Goal: Task Accomplishment & Management: Use online tool/utility

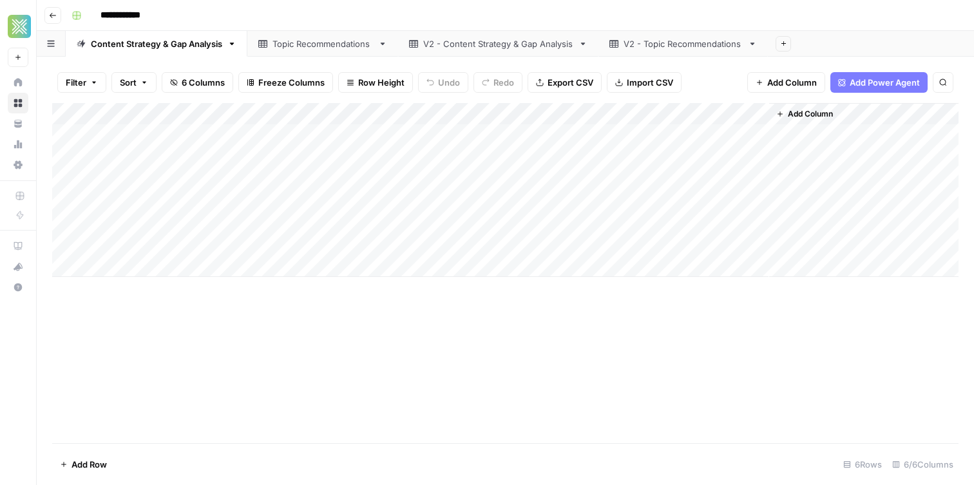
click at [333, 46] on div "Topic Recommendations" at bounding box center [322, 43] width 100 height 13
click at [256, 252] on div "Add Column" at bounding box center [505, 273] width 906 height 340
click at [355, 250] on div "Add Column" at bounding box center [505, 273] width 906 height 340
drag, startPoint x: 131, startPoint y: 218, endPoint x: 370, endPoint y: 408, distance: 305.3
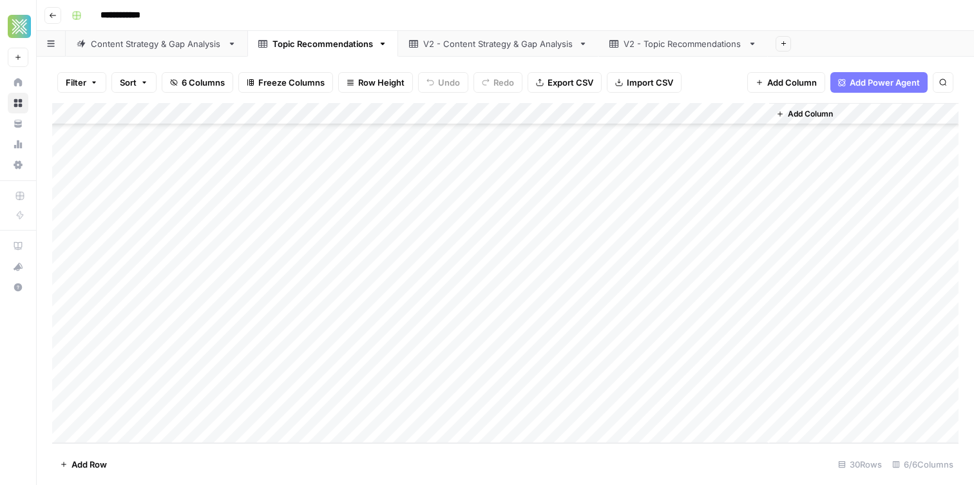
click at [370, 408] on div "Add Column" at bounding box center [505, 273] width 906 height 340
click at [241, 312] on div "Add Column" at bounding box center [505, 273] width 906 height 340
drag, startPoint x: 233, startPoint y: 212, endPoint x: 226, endPoint y: 401, distance: 189.5
click at [226, 401] on div "Add Column" at bounding box center [505, 273] width 906 height 340
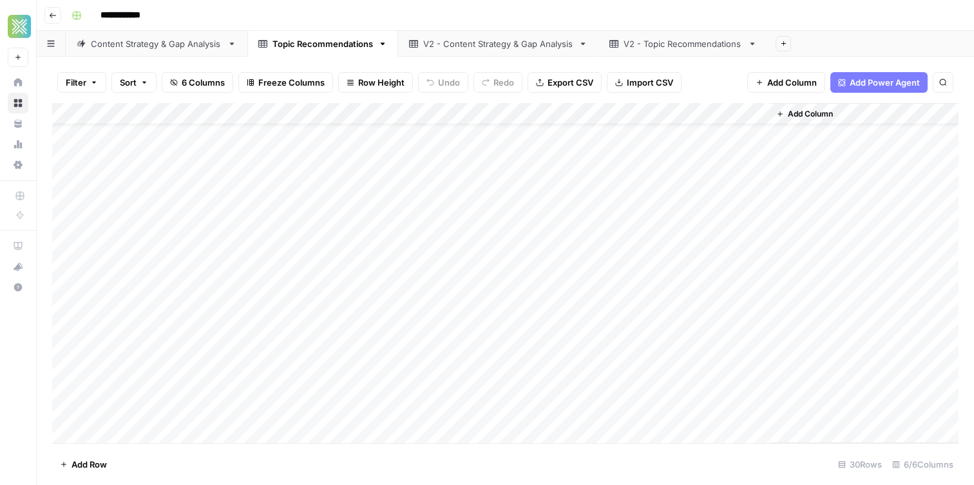
click at [356, 214] on div "Add Column" at bounding box center [505, 273] width 906 height 340
click at [354, 407] on div "Add Column" at bounding box center [505, 273] width 906 height 340
click at [504, 219] on div "Add Column" at bounding box center [505, 273] width 906 height 340
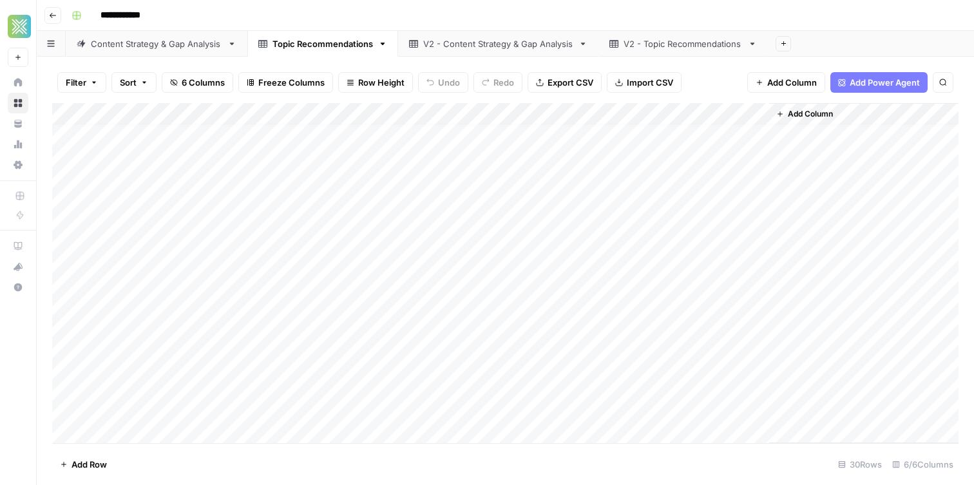
click at [481, 225] on div "Add Column" at bounding box center [505, 273] width 906 height 340
click at [481, 236] on div "Add Column" at bounding box center [505, 273] width 906 height 340
click at [481, 236] on body "**********" at bounding box center [487, 242] width 974 height 485
click at [452, 239] on textarea "********" at bounding box center [523, 238] width 206 height 18
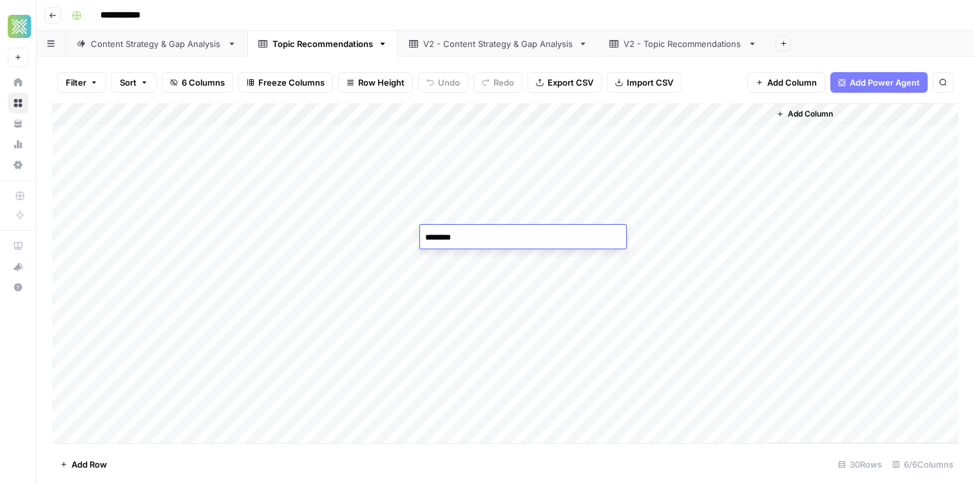
click at [452, 239] on textarea "********" at bounding box center [523, 238] width 206 height 18
drag, startPoint x: 447, startPoint y: 240, endPoint x: 424, endPoint y: 240, distance: 23.2
click at [424, 240] on textarea "*********" at bounding box center [523, 238] width 206 height 18
type textarea "****"
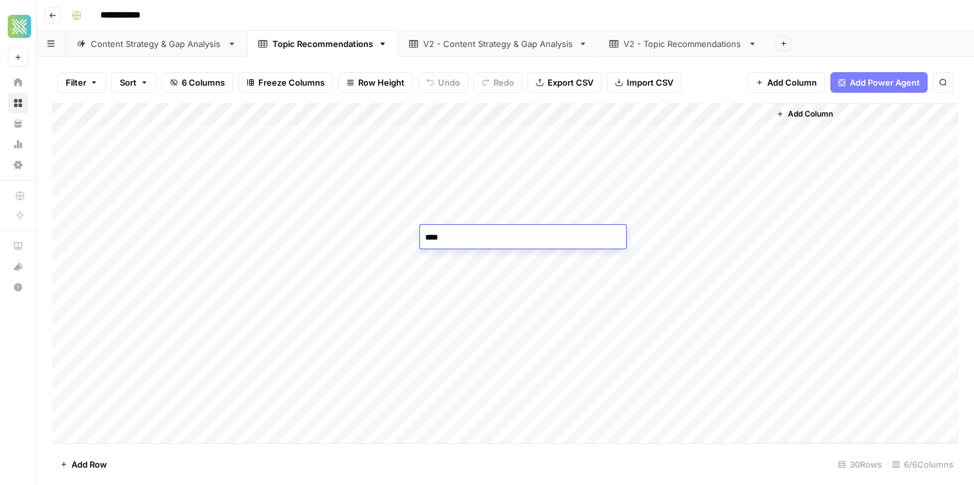
click at [448, 256] on div "Add Column" at bounding box center [505, 273] width 906 height 340
click at [451, 266] on div "Add Column" at bounding box center [505, 273] width 906 height 340
drag, startPoint x: 446, startPoint y: 260, endPoint x: 399, endPoint y: 260, distance: 47.0
click at [399, 260] on body "**********" at bounding box center [487, 242] width 974 height 485
type textarea "****"
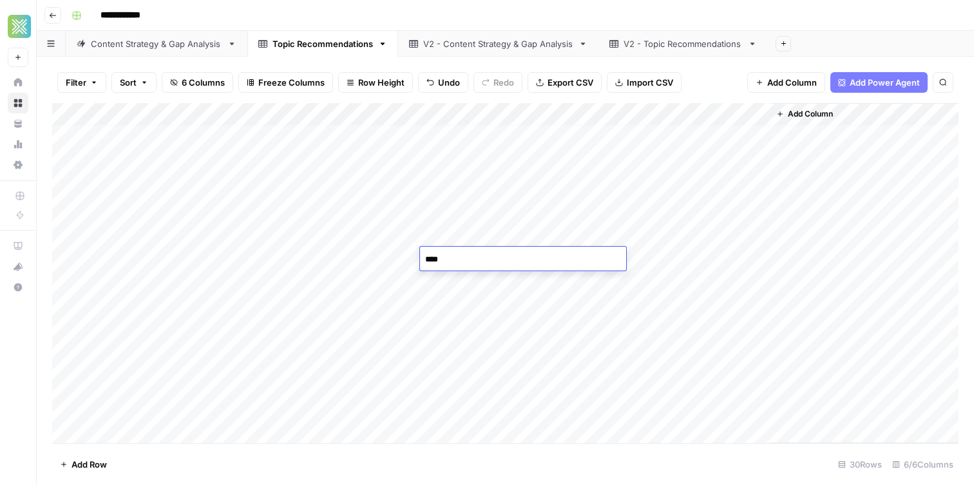
click at [444, 281] on div "Add Column" at bounding box center [505, 273] width 906 height 340
drag, startPoint x: 446, startPoint y: 285, endPoint x: 398, endPoint y: 268, distance: 51.3
click at [398, 271] on body "**********" at bounding box center [487, 242] width 974 height 485
type textarea "****"
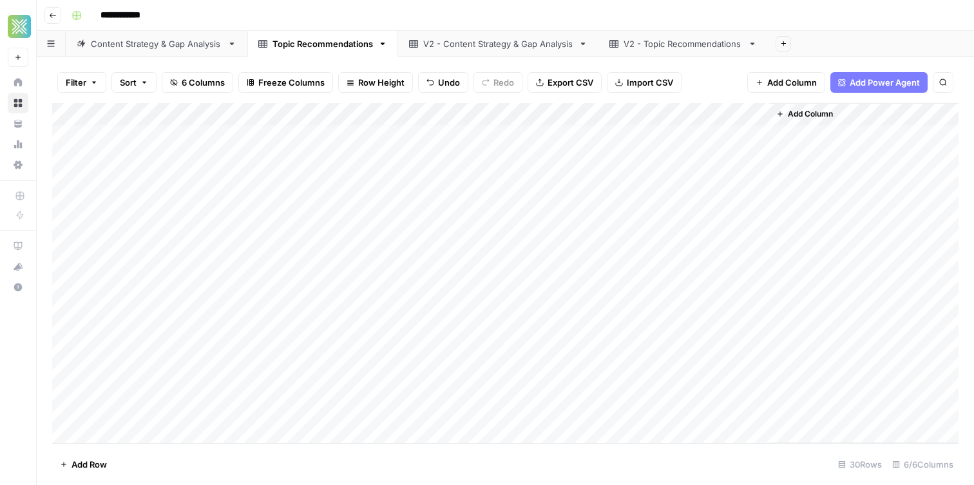
click at [449, 296] on div "Add Column" at bounding box center [505, 273] width 906 height 340
click at [451, 301] on div "Add Column" at bounding box center [505, 273] width 906 height 340
click at [451, 301] on textarea "*********" at bounding box center [523, 303] width 206 height 18
click at [431, 283] on div "Add Column" at bounding box center [505, 273] width 906 height 340
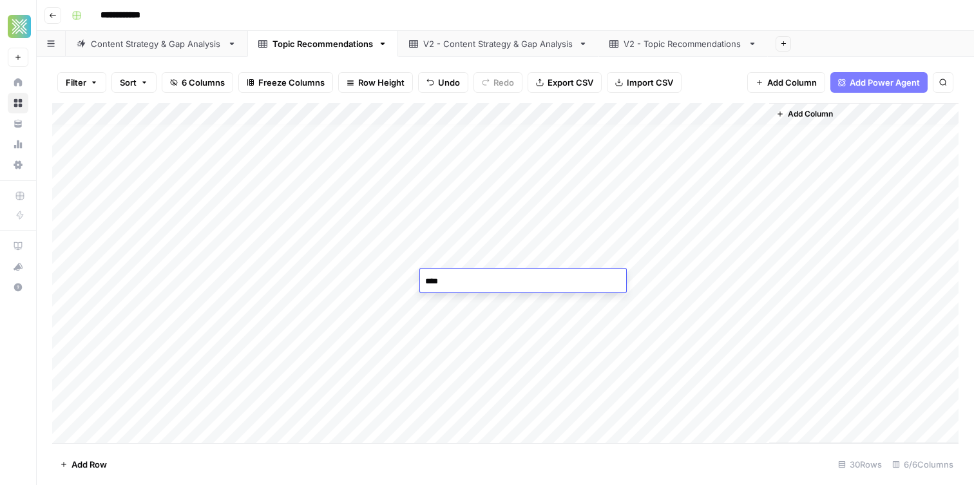
click at [427, 285] on textarea "****" at bounding box center [523, 281] width 206 height 18
type textarea "*********"
click at [432, 261] on div "Add Column" at bounding box center [505, 273] width 906 height 340
click at [424, 260] on textarea "****" at bounding box center [523, 260] width 206 height 18
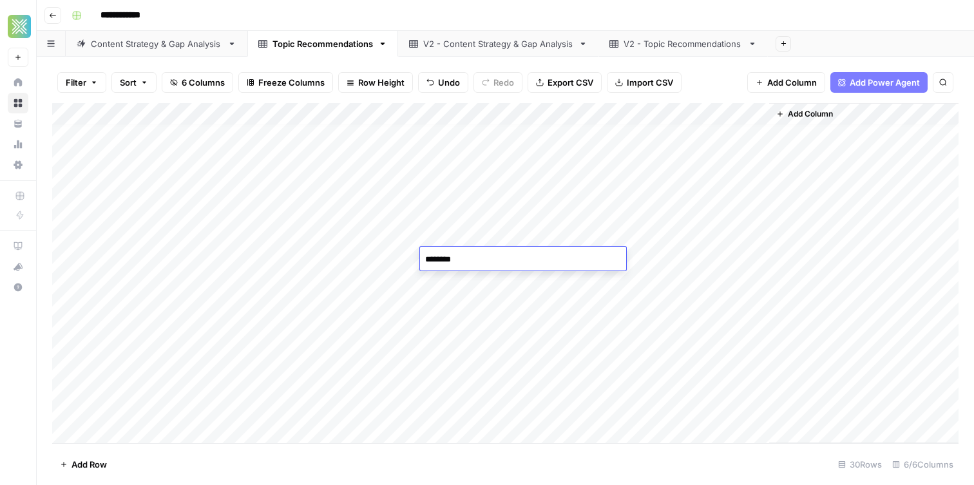
type textarea "*********"
click at [428, 231] on div "Add Column" at bounding box center [505, 273] width 906 height 340
click at [428, 231] on textarea "****" at bounding box center [523, 238] width 206 height 18
click at [428, 238] on textarea "****" at bounding box center [523, 238] width 206 height 18
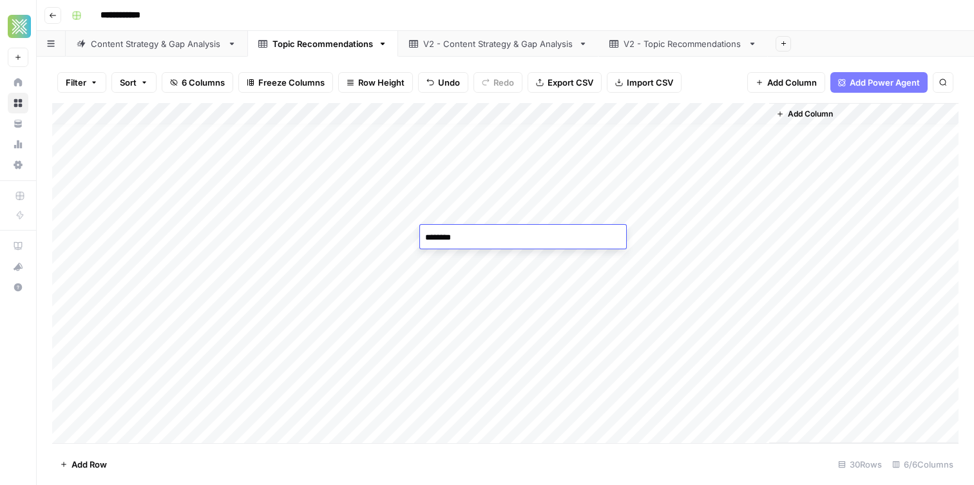
type textarea "*********"
click at [441, 330] on div "Add Column" at bounding box center [505, 273] width 906 height 340
click at [452, 302] on div "Add Column" at bounding box center [505, 273] width 906 height 340
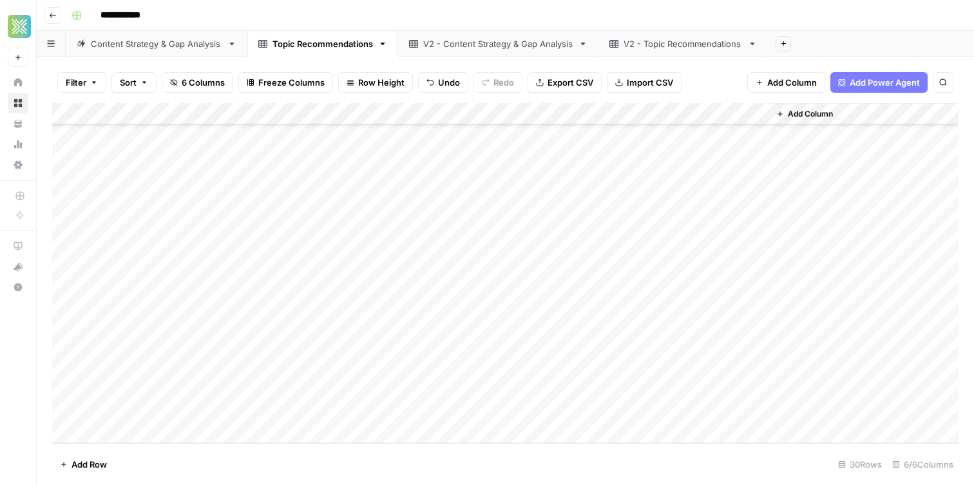
click at [457, 388] on div "Add Column" at bounding box center [505, 273] width 906 height 340
type textarea "*********"
click at [476, 310] on div "Add Column" at bounding box center [505, 273] width 906 height 340
drag, startPoint x: 478, startPoint y: 169, endPoint x: 468, endPoint y: 409, distance: 239.8
click at [468, 409] on div "Add Column" at bounding box center [505, 273] width 906 height 340
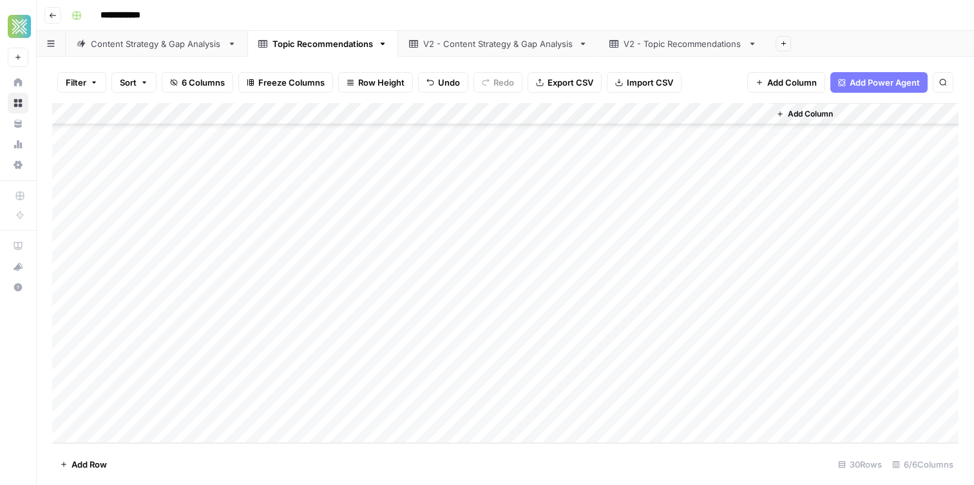
click at [283, 234] on div "Add Column" at bounding box center [505, 273] width 906 height 340
click at [455, 41] on div "V2 - Content Strategy & Gap Analysis" at bounding box center [498, 43] width 150 height 13
click at [623, 55] on link "V2 - Topic Recommendations" at bounding box center [682, 44] width 169 height 26
click at [519, 52] on link "V2 - Content Strategy & Gap Analysis" at bounding box center [498, 44] width 200 height 26
click at [566, 109] on span "Add Column" at bounding box center [578, 114] width 45 height 12
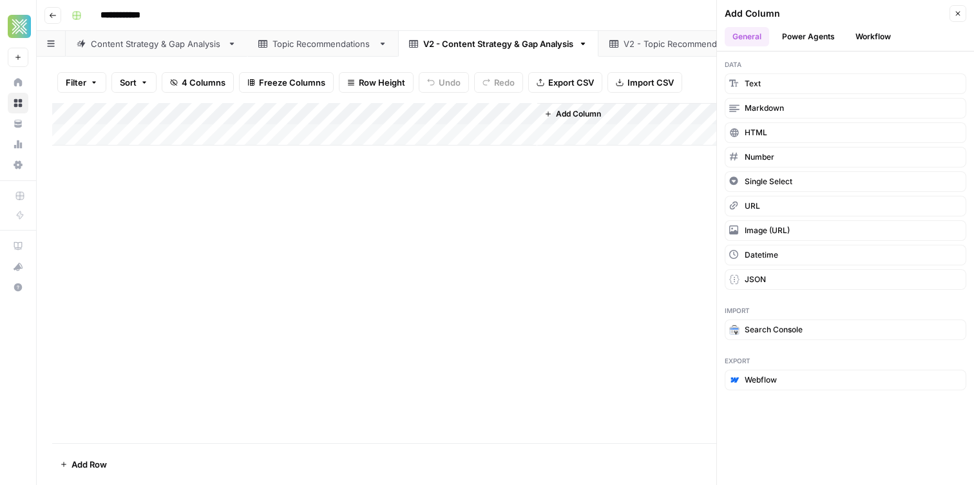
click at [857, 33] on button "Workflow" at bounding box center [873, 36] width 51 height 19
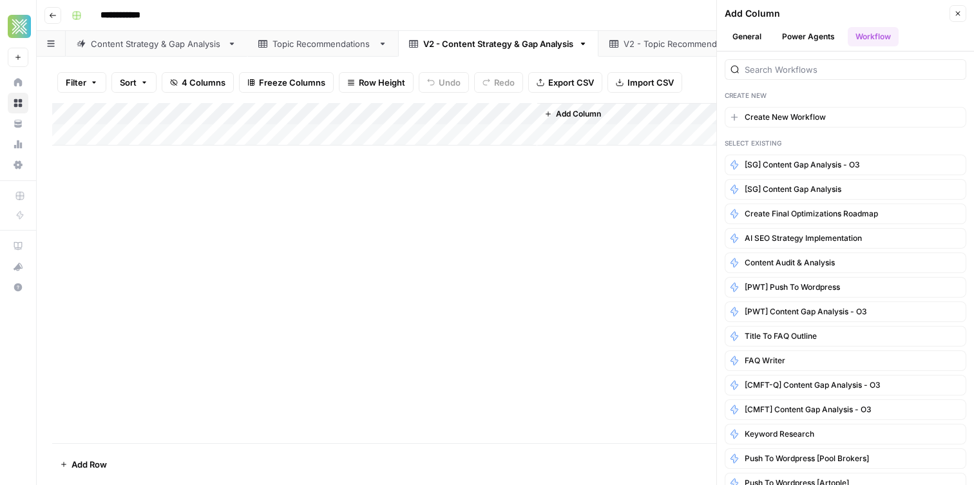
click at [198, 47] on div "Content Strategy & Gap Analysis" at bounding box center [156, 43] width 131 height 13
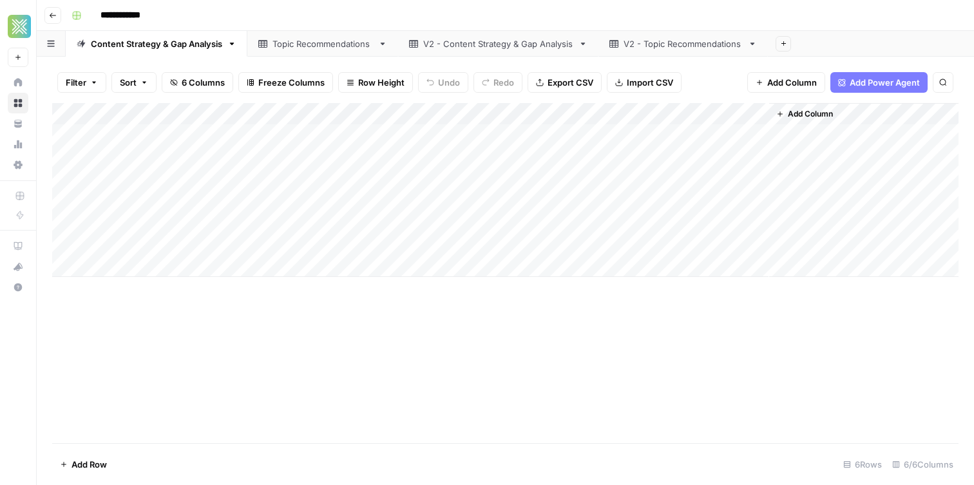
click at [626, 115] on div "Add Column" at bounding box center [505, 190] width 906 height 174
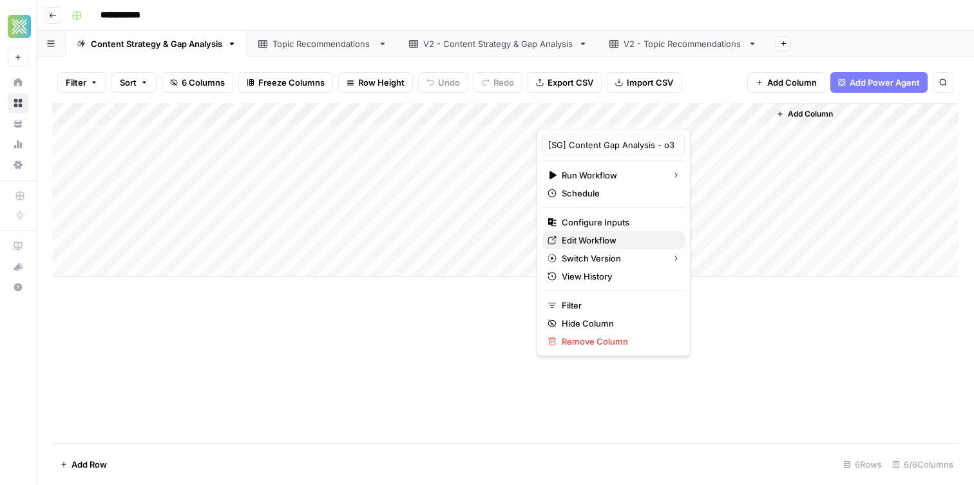
click at [602, 244] on span "Edit Workflow" at bounding box center [618, 240] width 113 height 13
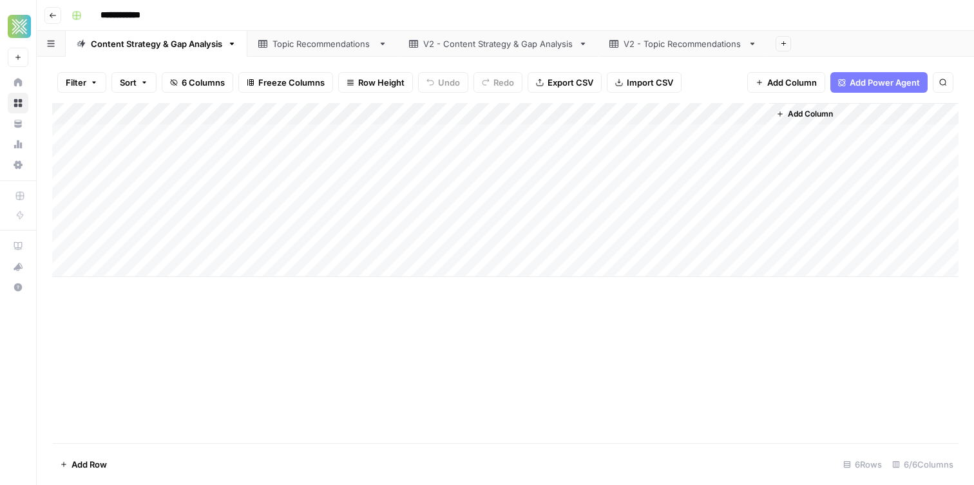
click at [682, 51] on link "V2 - Topic Recommendations" at bounding box center [682, 44] width 169 height 26
click at [493, 35] on link "V2 - Content Strategy & Gap Analysis" at bounding box center [498, 44] width 200 height 26
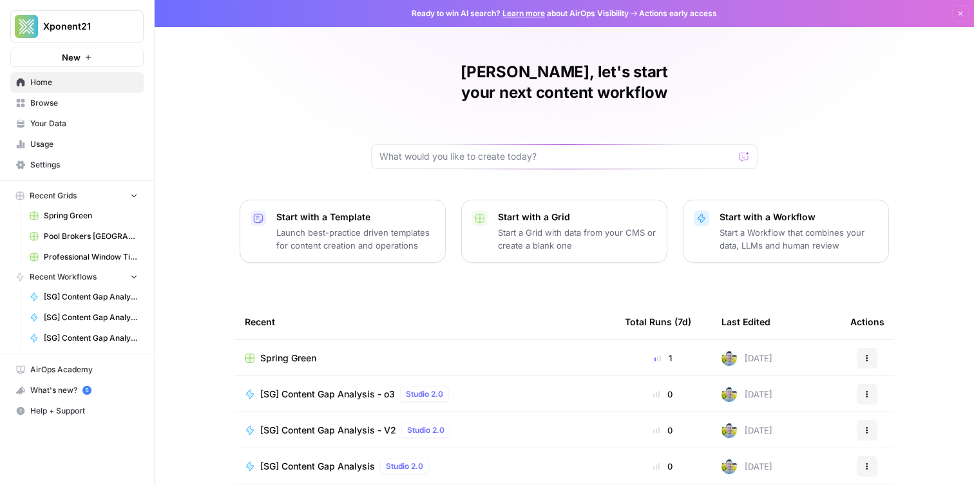
click at [88, 102] on span "Browse" at bounding box center [84, 103] width 108 height 12
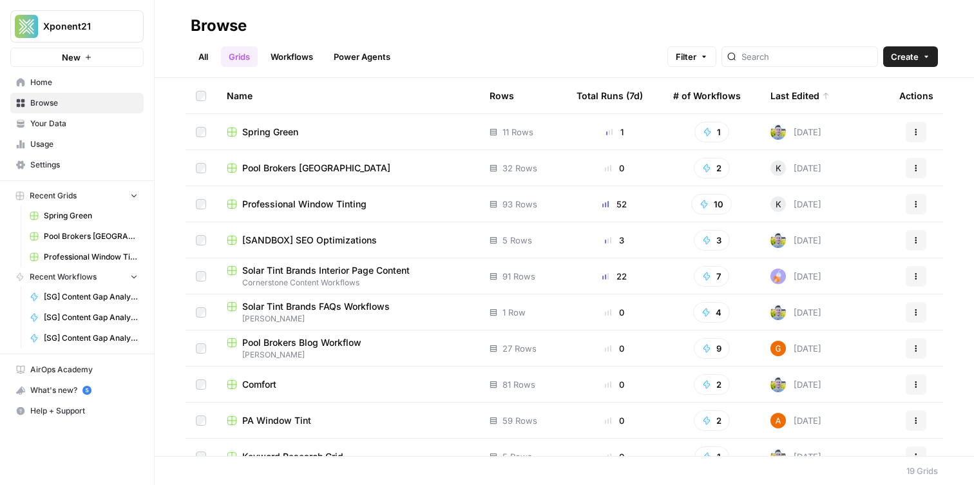
click at [92, 122] on span "Your Data" at bounding box center [84, 124] width 108 height 12
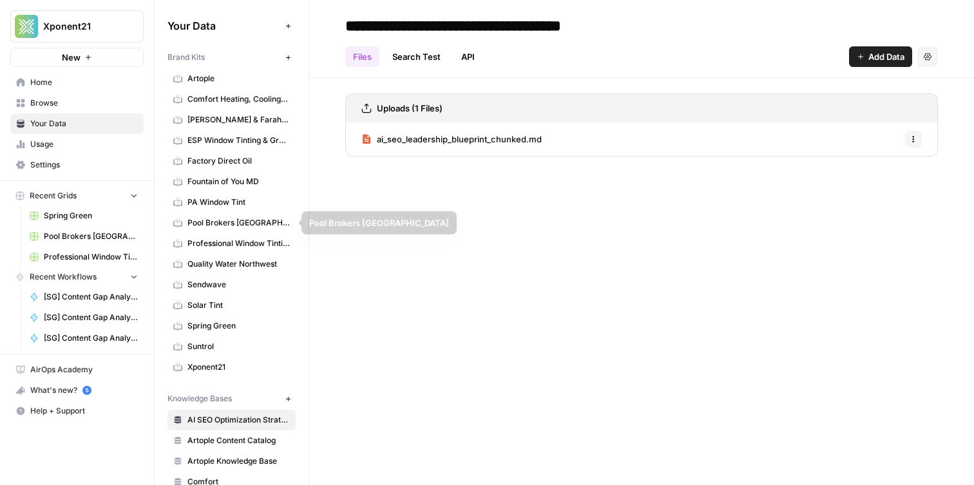
click at [205, 321] on span "Spring Green" at bounding box center [238, 326] width 102 height 12
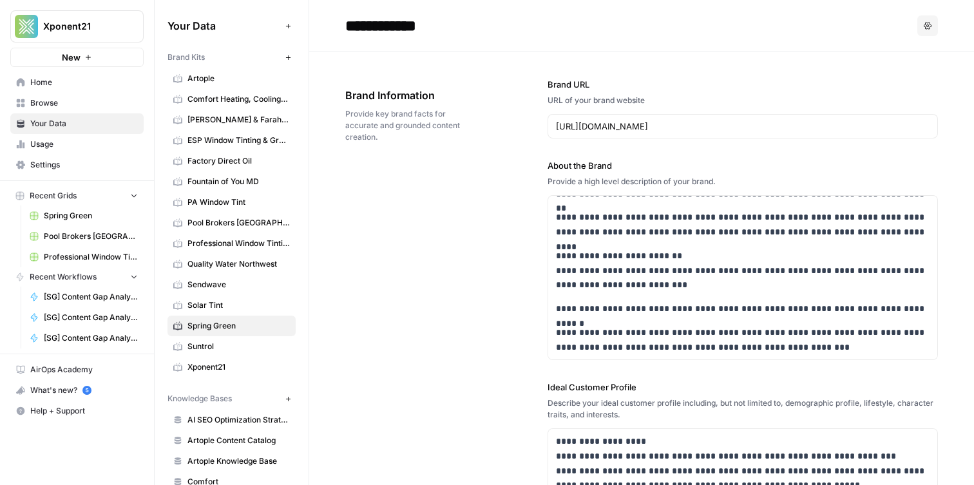
click at [432, 122] on span "Provide key brand facts for accurate and grounded content creation." at bounding box center [410, 125] width 130 height 35
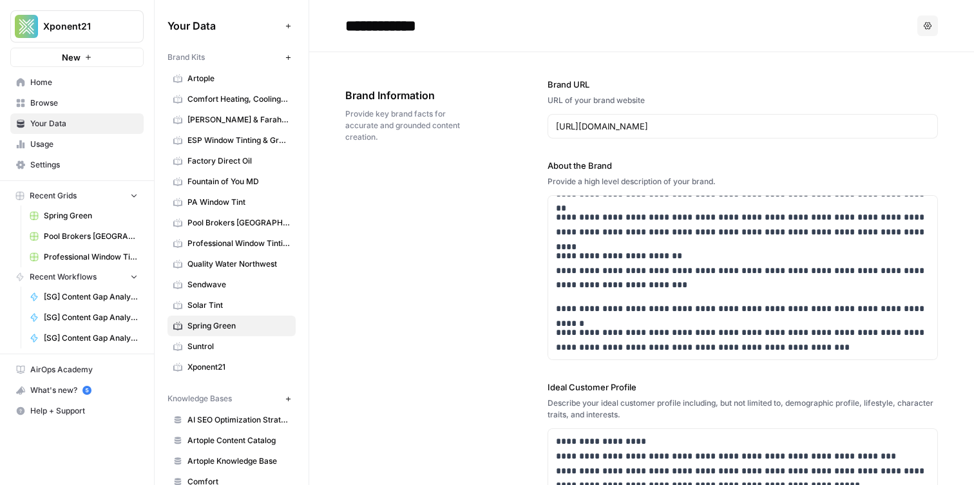
click at [432, 122] on span "Provide key brand facts for accurate and grounded content creation." at bounding box center [410, 125] width 130 height 35
click at [77, 93] on link "Browse" at bounding box center [76, 103] width 133 height 21
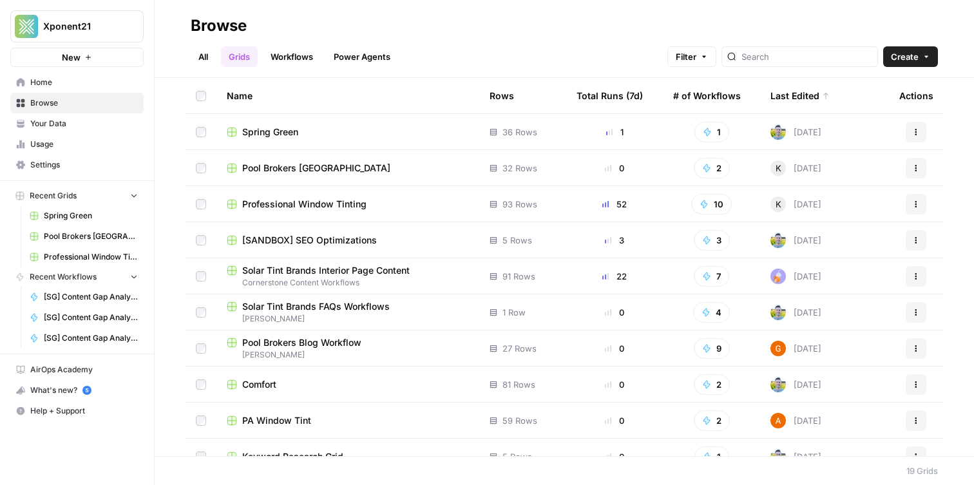
click at [283, 62] on link "Workflows" at bounding box center [292, 56] width 58 height 21
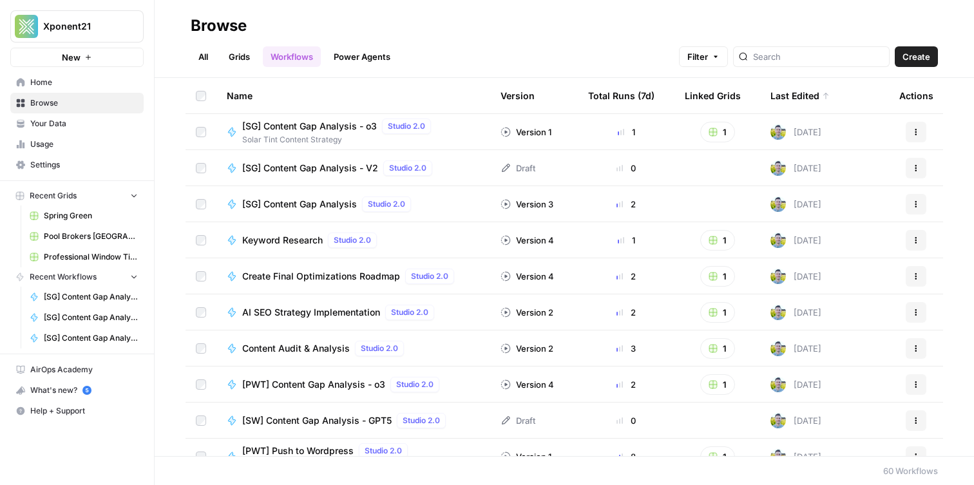
click at [291, 167] on span "[SG] Content Gap Analysis - V2" at bounding box center [310, 168] width 136 height 13
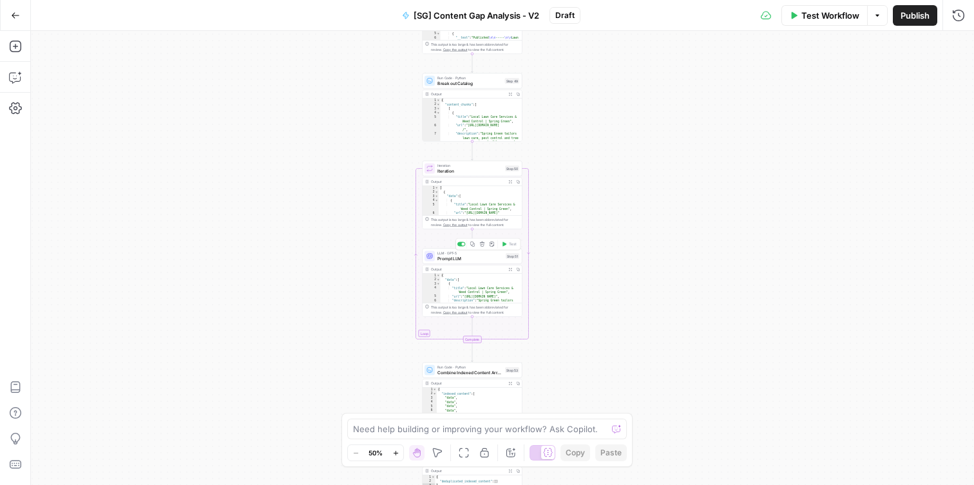
click at [497, 260] on span "Prompt LLM" at bounding box center [470, 258] width 66 height 6
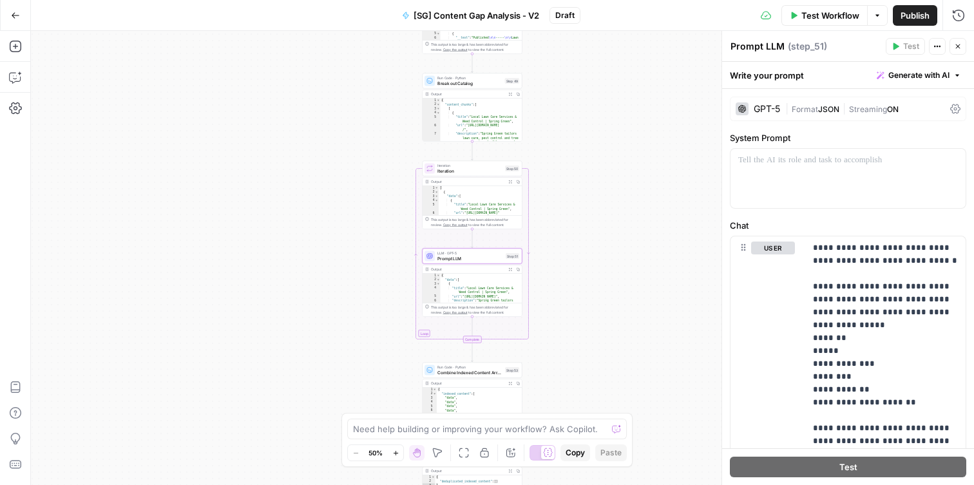
click at [770, 110] on div "GPT-5" at bounding box center [767, 108] width 26 height 9
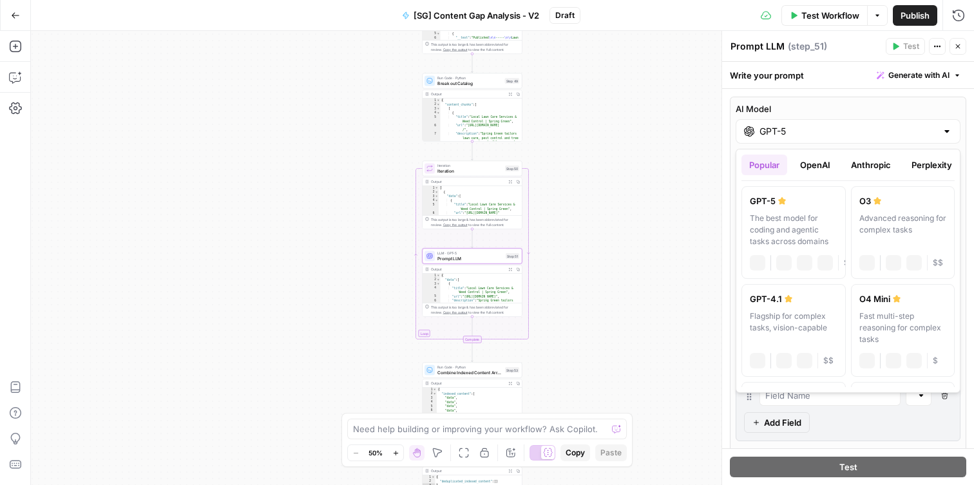
click at [770, 128] on input "GPT-5" at bounding box center [847, 131] width 177 height 13
click at [652, 209] on div "Workflow Set Inputs Inputs Get Knowledge Base File Get Keyword Targets Step 13 …" at bounding box center [502, 258] width 943 height 454
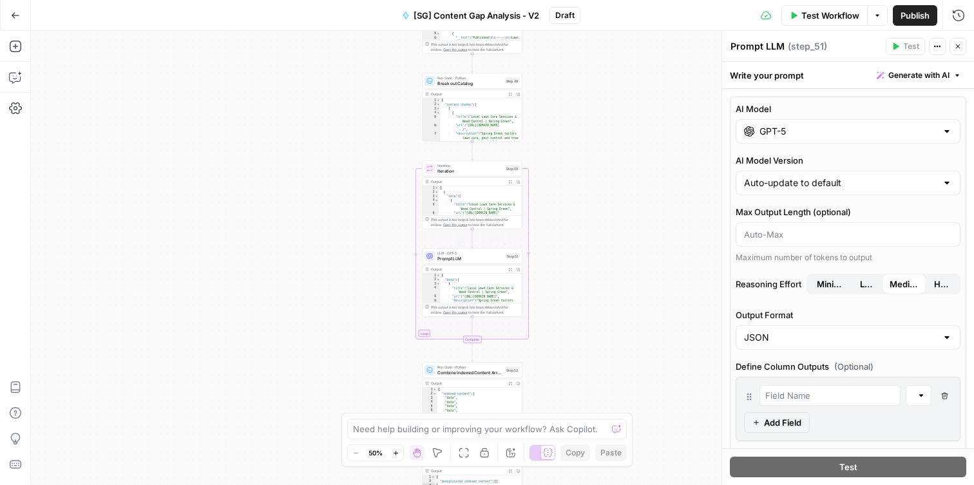
click at [446, 256] on span "Prompt LLM" at bounding box center [470, 258] width 66 height 6
click at [770, 133] on input "GPT-5" at bounding box center [847, 131] width 177 height 13
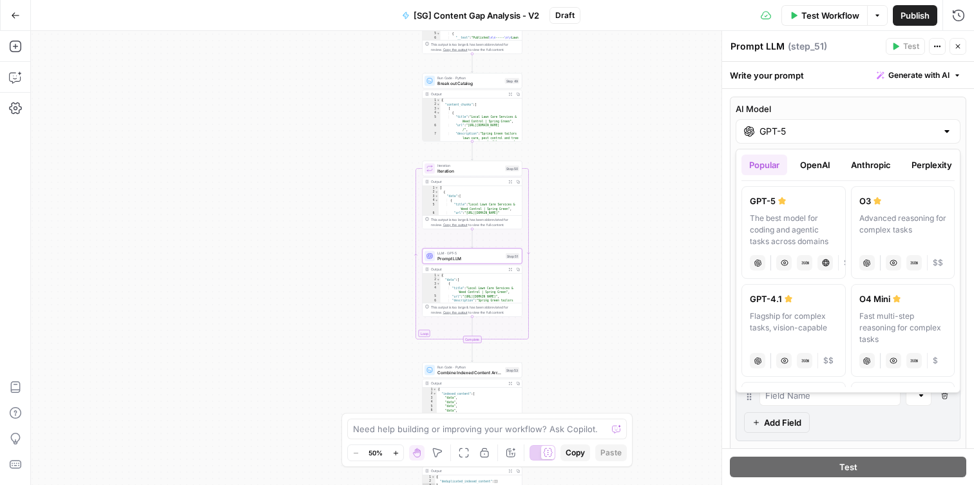
click at [765, 311] on div "Flagship for complex tasks, vision-capable" at bounding box center [794, 327] width 88 height 35
type input "GPT-4.1"
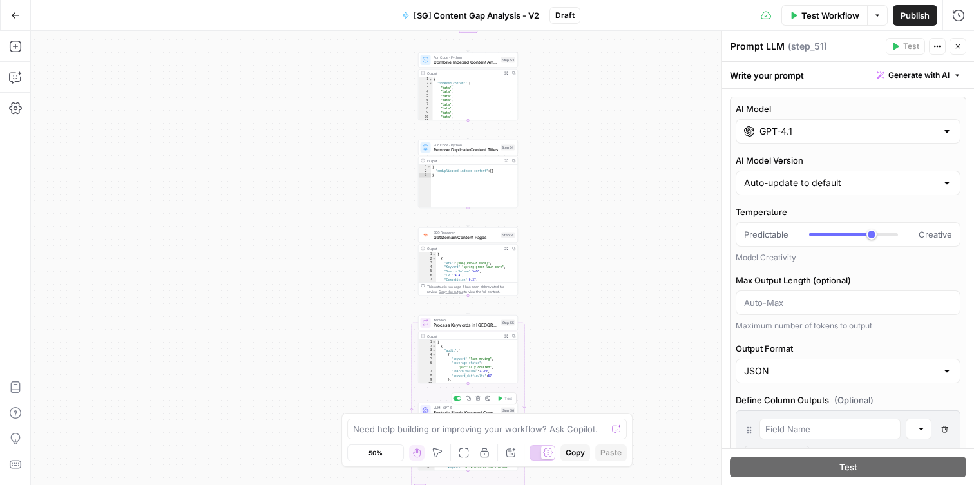
click at [441, 410] on span "Evaluate Single Keyword Coverage" at bounding box center [466, 413] width 65 height 6
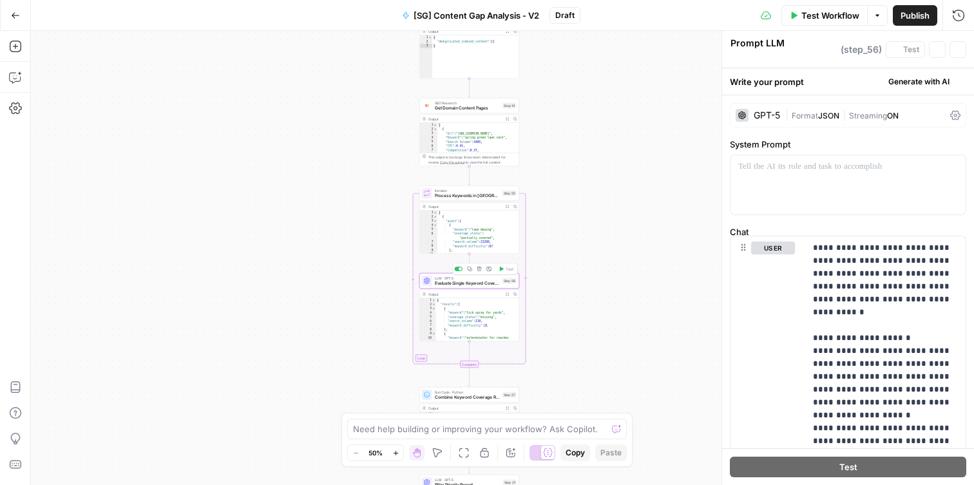
type textarea "Evaluate Single Keyword Coverage"
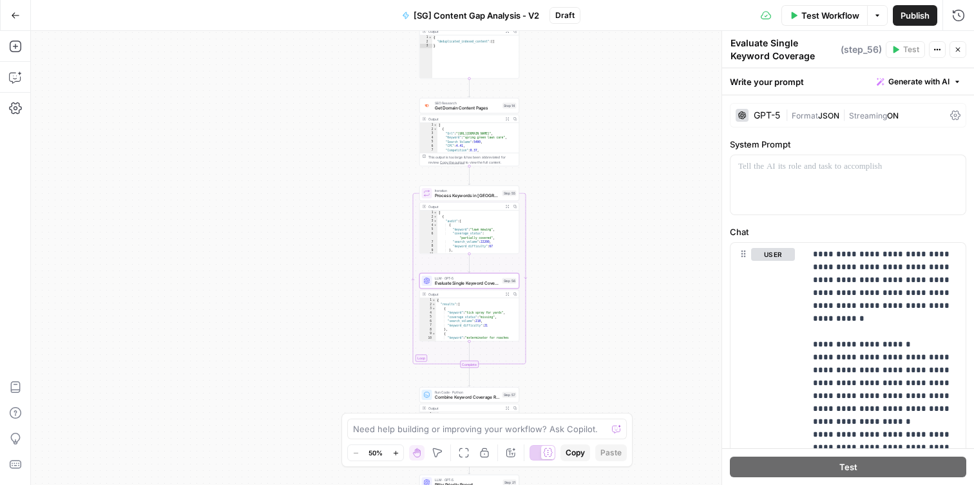
click at [762, 117] on div "GPT-5" at bounding box center [767, 115] width 26 height 9
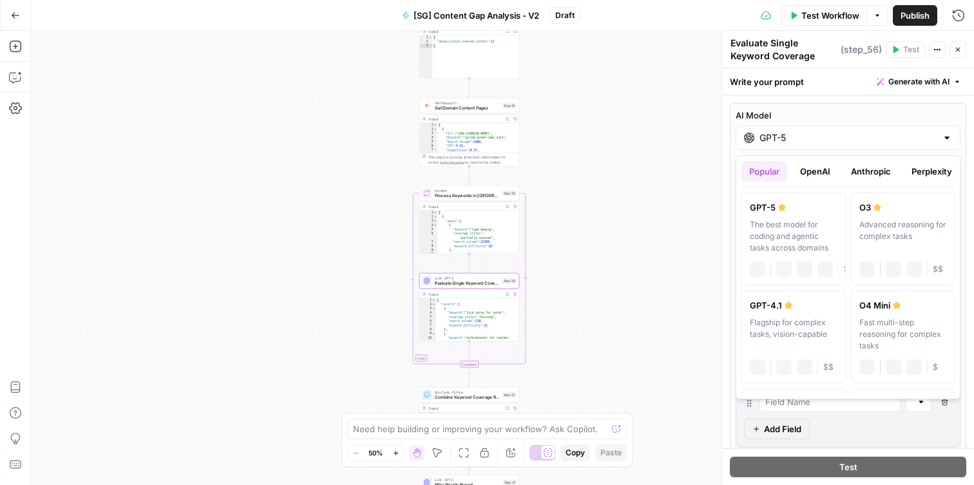
click at [767, 135] on input "GPT-5" at bounding box center [847, 137] width 177 height 13
click at [890, 234] on div "Advanced reasoning for complex tasks" at bounding box center [903, 236] width 88 height 35
type input "O3"
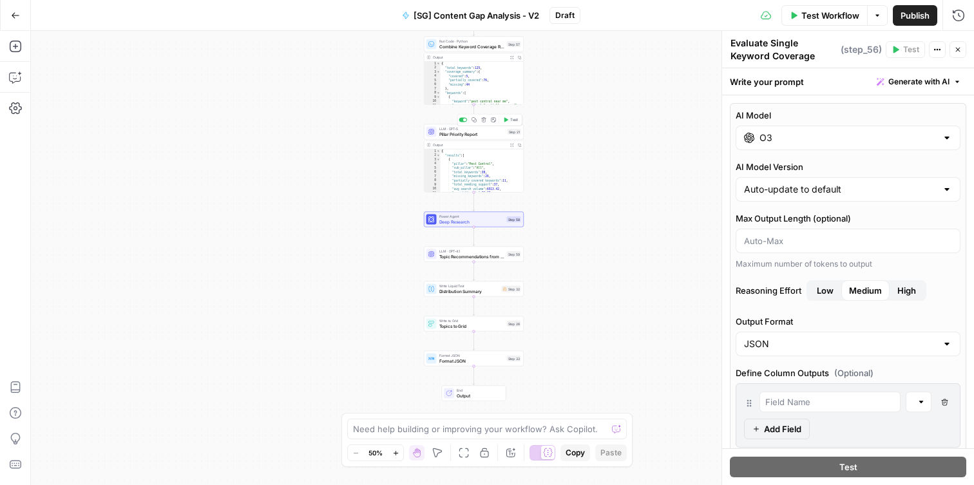
click at [445, 132] on span "Pillar Priority Report" at bounding box center [472, 134] width 66 height 6
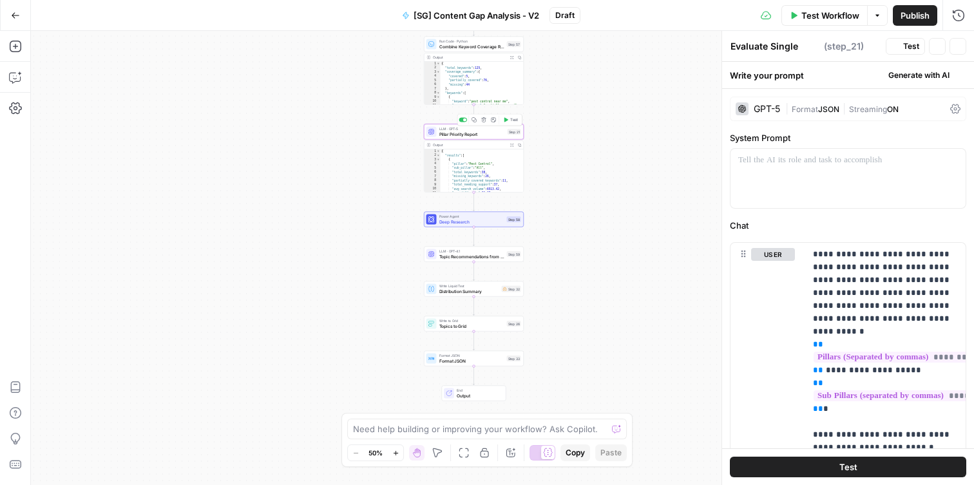
type textarea "Pillar Priority Report"
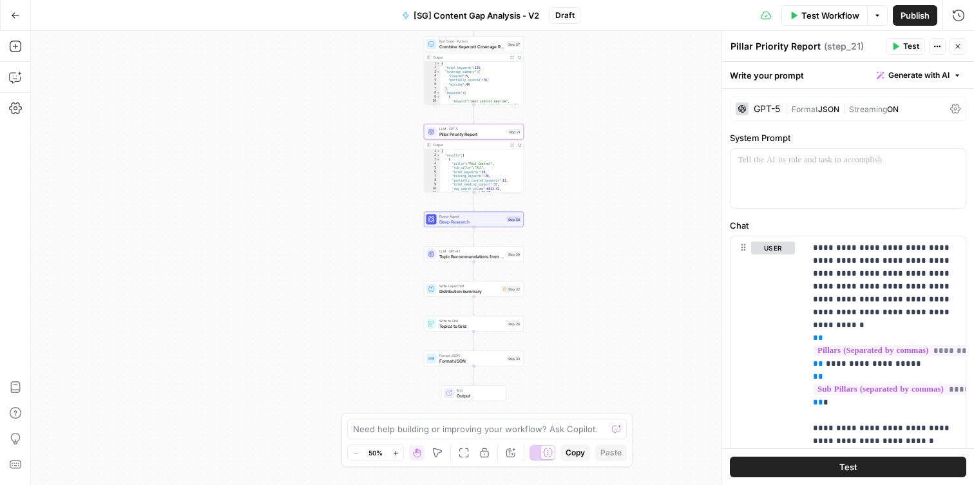
click at [761, 116] on div "GPT-5 | Format JSON | Streaming ON" at bounding box center [848, 109] width 236 height 24
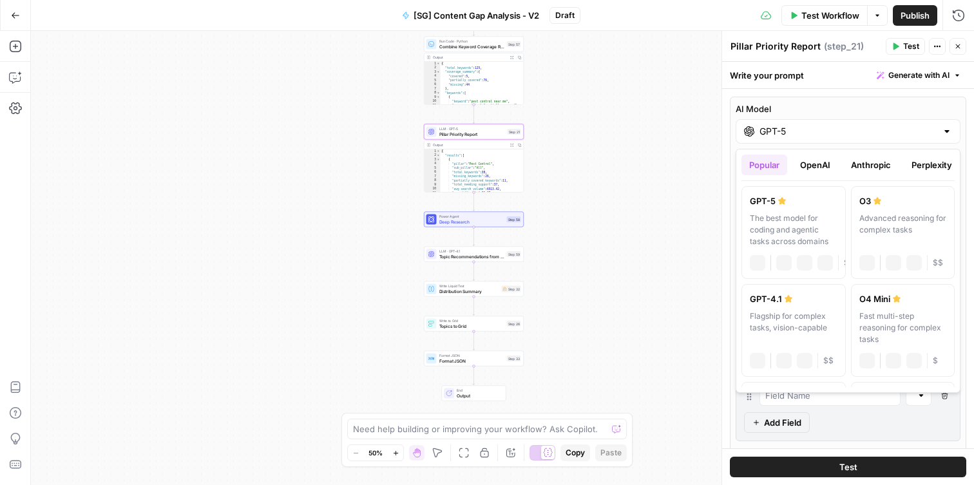
click at [761, 133] on input "GPT-5" at bounding box center [847, 131] width 177 height 13
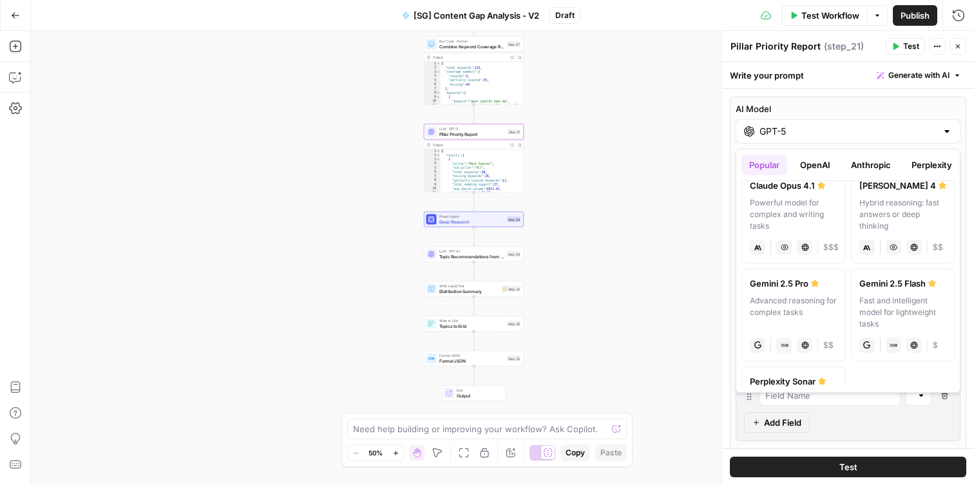
scroll to position [210, 0]
click at [829, 164] on button "OpenAI" at bounding box center [815, 165] width 46 height 21
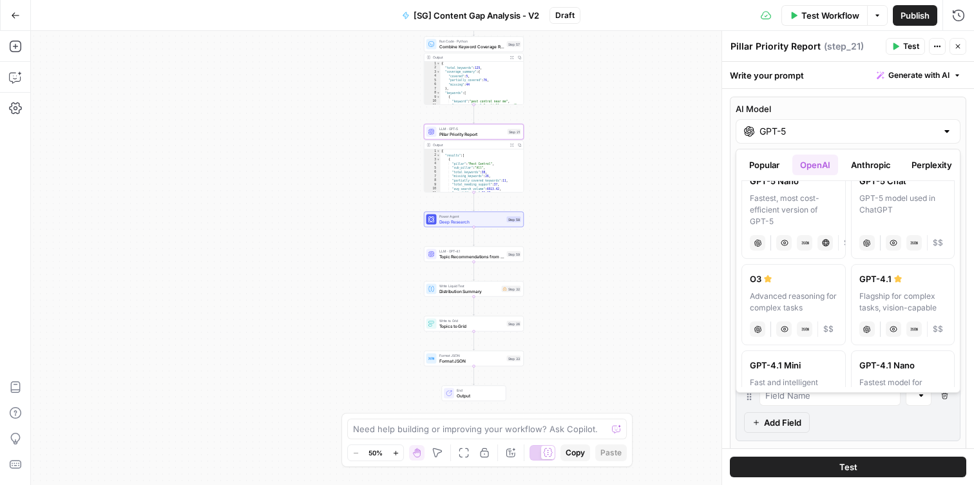
scroll to position [135, 0]
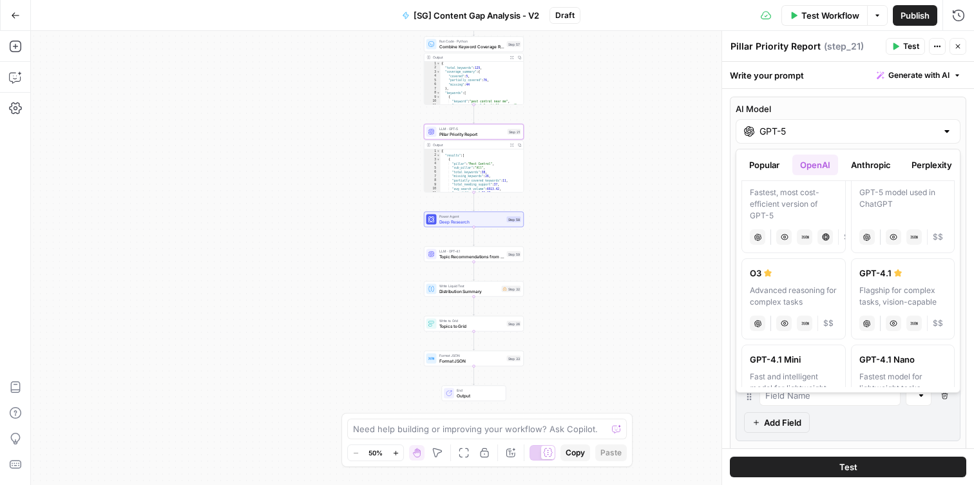
click at [777, 282] on label "O3 Advanced reasoning for complex tasks chat Vision Capabilities JSON Mode $$" at bounding box center [793, 298] width 104 height 81
type input "O3"
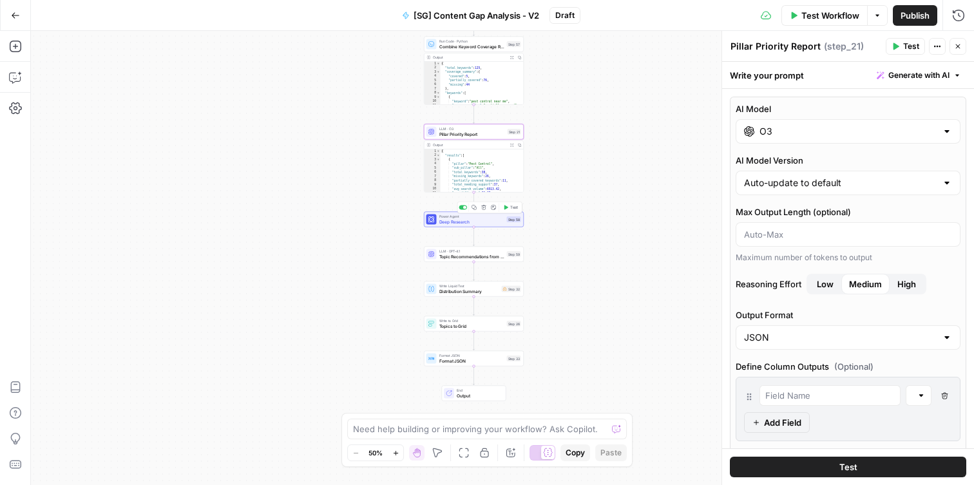
click at [433, 222] on div at bounding box center [431, 219] width 10 height 10
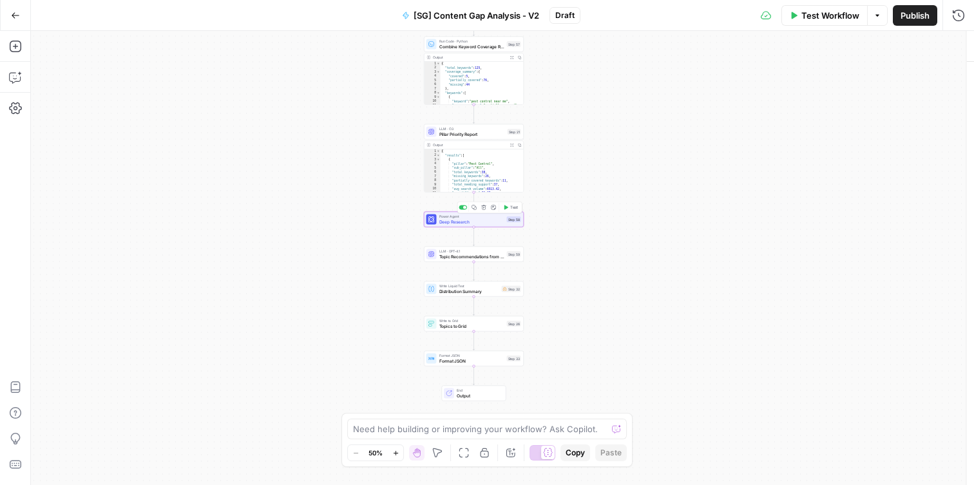
type textarea "Deep Research"
click at [441, 218] on span "Power Agent" at bounding box center [471, 216] width 65 height 5
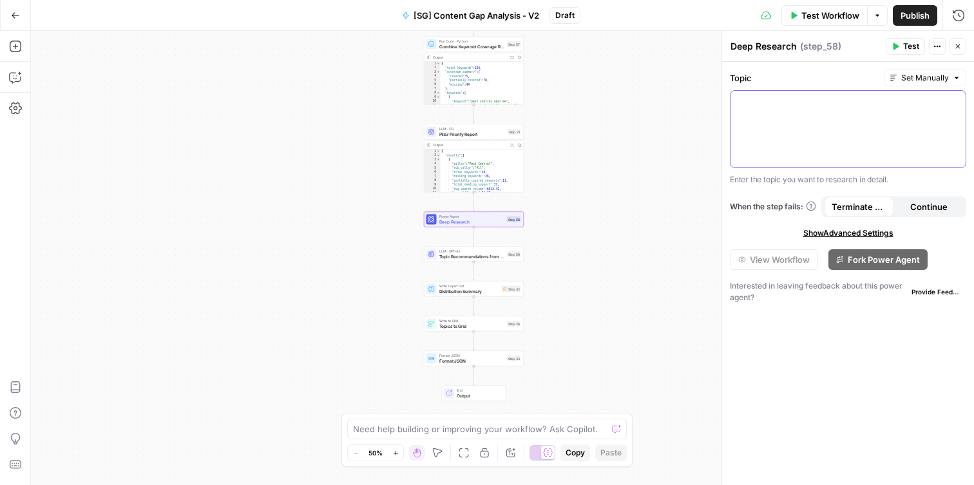
click at [779, 97] on p at bounding box center [848, 102] width 220 height 13
click at [461, 137] on span "Pillar Priority Report" at bounding box center [472, 134] width 66 height 6
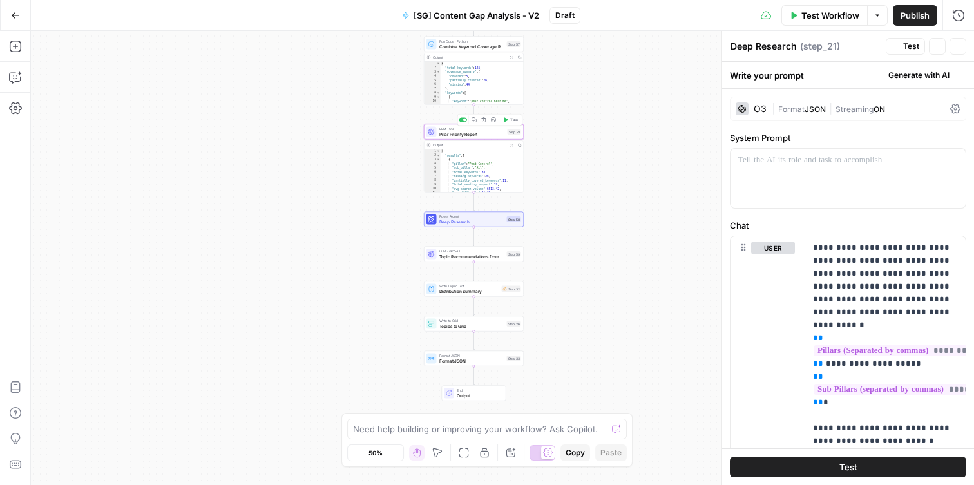
click at [458, 224] on span "Deep Research" at bounding box center [471, 221] width 65 height 6
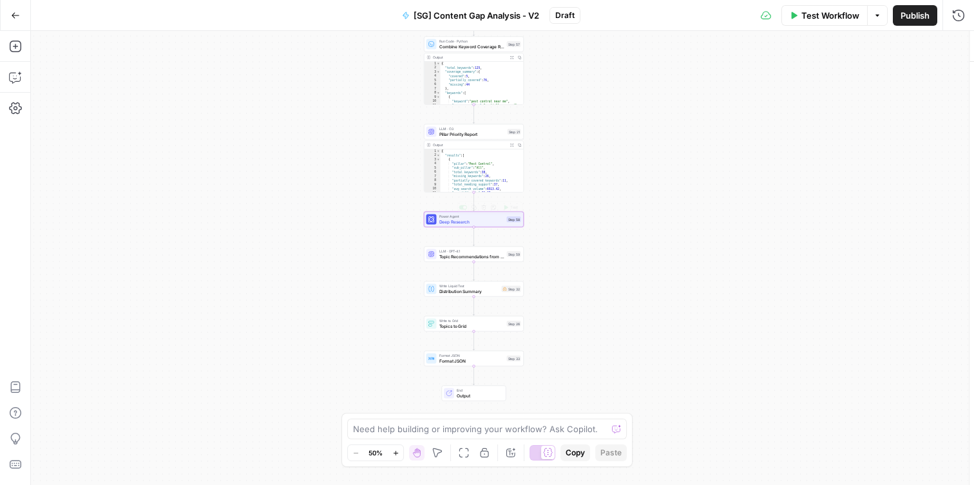
type textarea "Deep Research"
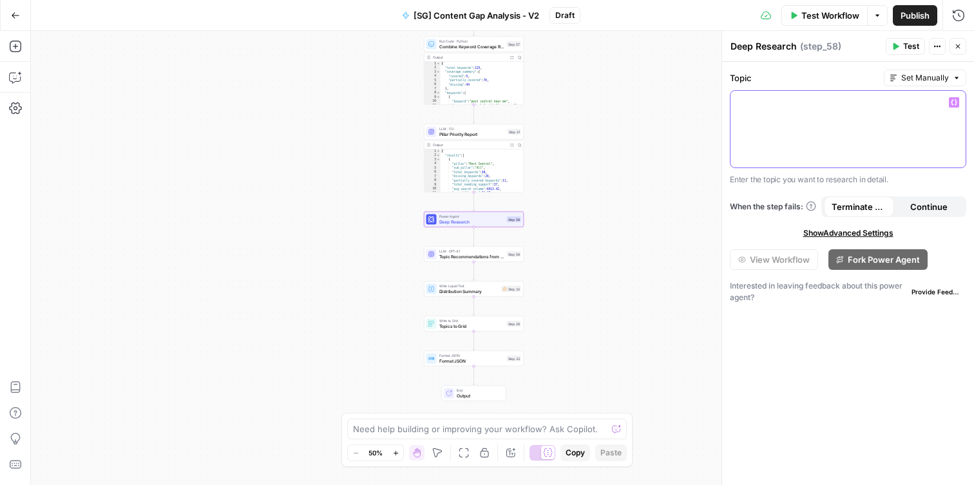
click at [834, 102] on p at bounding box center [848, 102] width 220 height 13
click at [960, 104] on div at bounding box center [847, 129] width 235 height 77
click at [956, 104] on icon "button" at bounding box center [954, 102] width 6 height 6
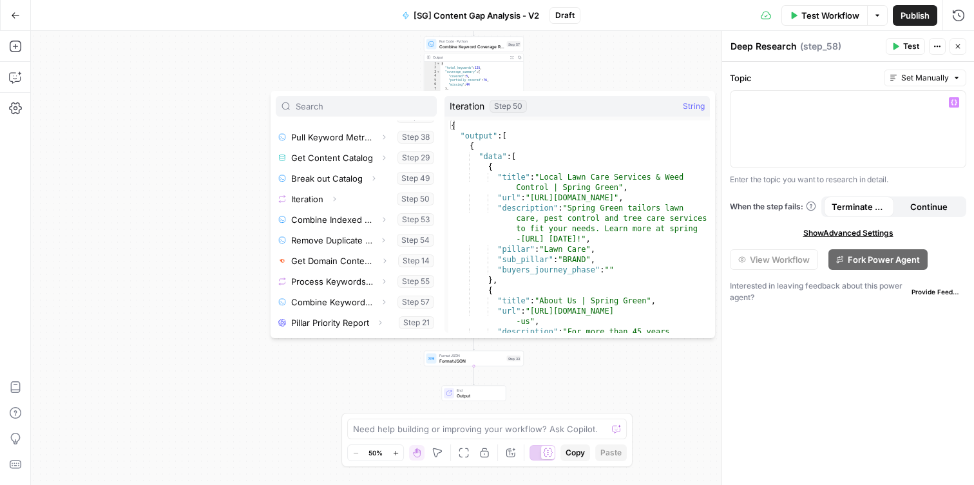
scroll to position [197, 0]
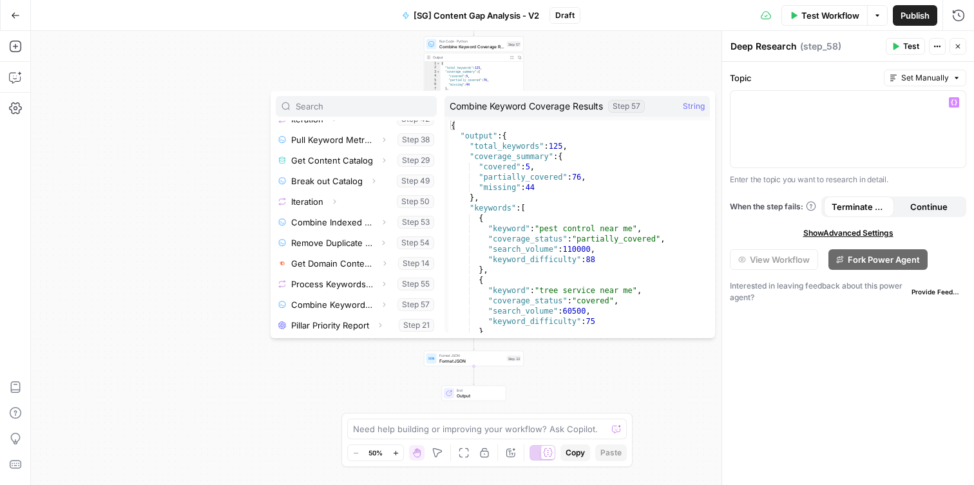
click at [247, 275] on div "Workflow Set Inputs Inputs Get Knowledge Base File Get Keyword Targets Step 13 …" at bounding box center [502, 258] width 943 height 454
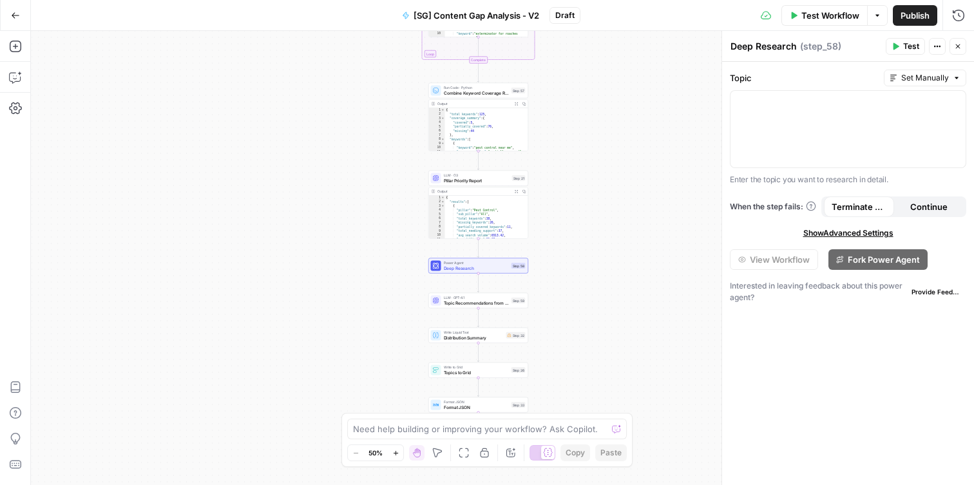
click at [448, 267] on span "Deep Research" at bounding box center [476, 268] width 65 height 6
click at [769, 100] on p at bounding box center [848, 102] width 220 height 13
click at [957, 102] on button "Variables Menu" at bounding box center [954, 102] width 10 height 10
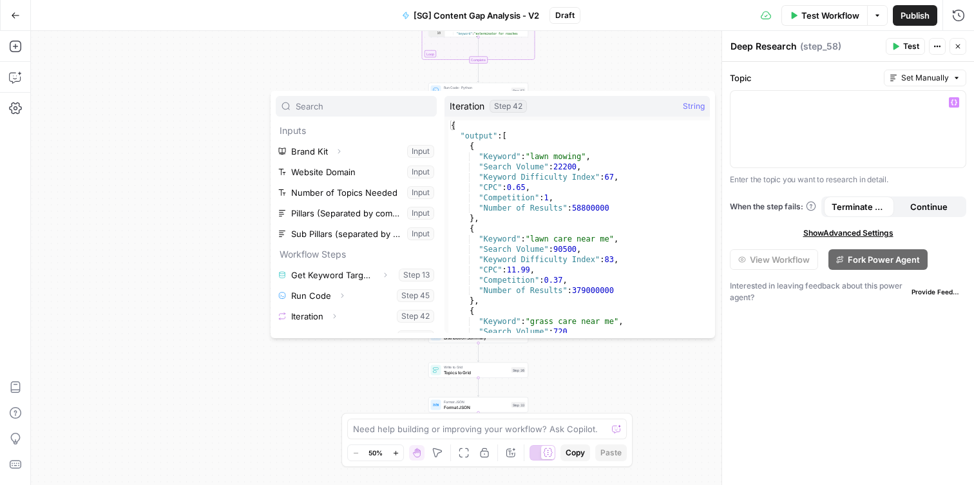
scroll to position [200, 0]
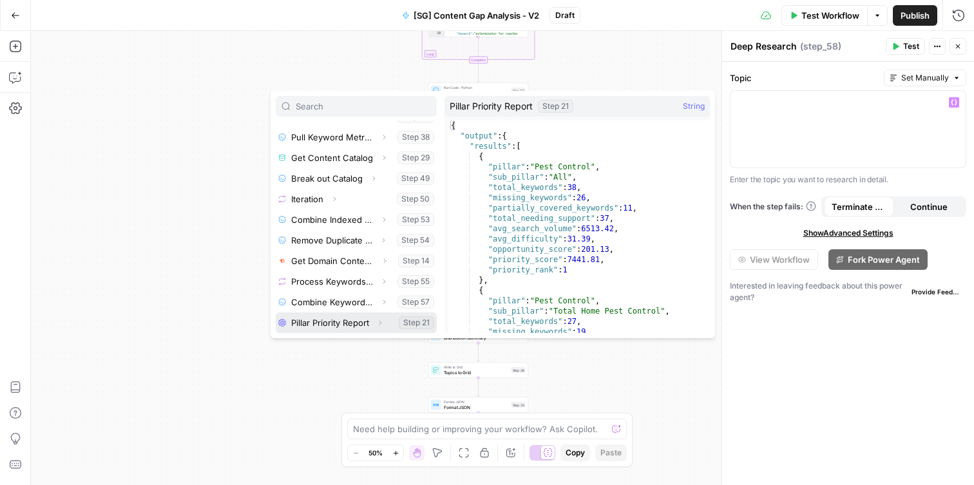
click at [345, 326] on button "Select variable Pillar Priority Report" at bounding box center [356, 322] width 161 height 21
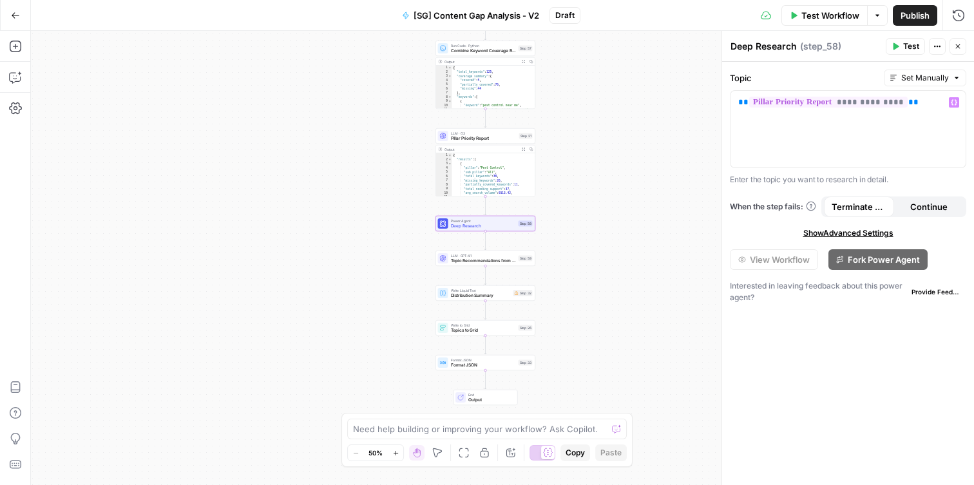
click at [453, 263] on span "Topic Recommendations from Deep Research" at bounding box center [483, 261] width 65 height 6
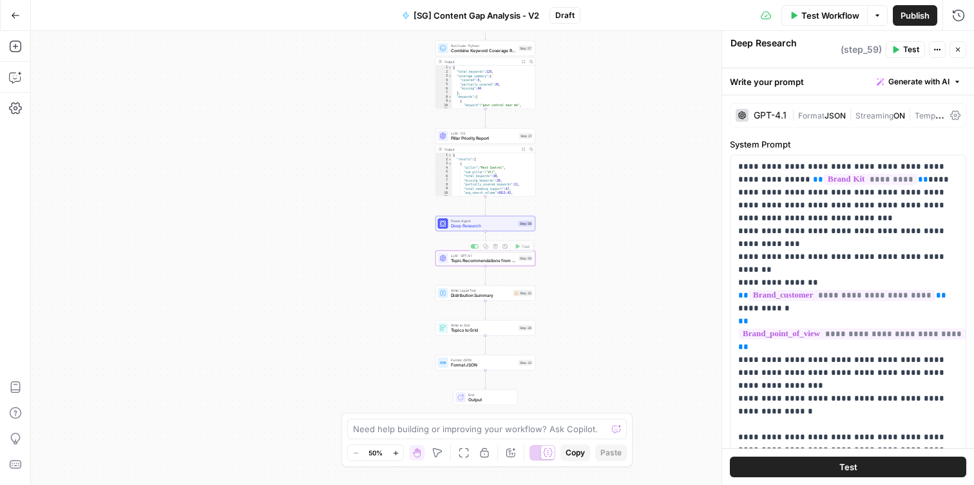
type textarea "Topic Recommendations from Deep Research"
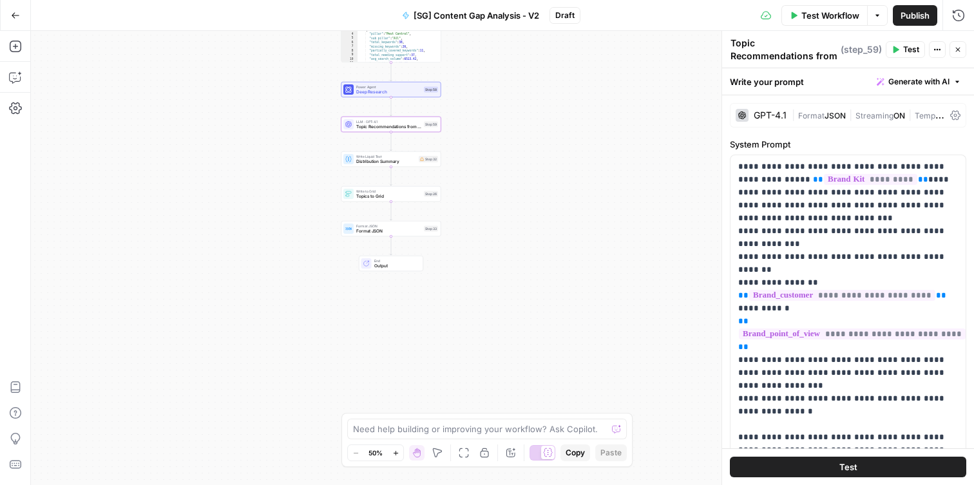
click at [398, 166] on div "Write Liquid Text Distribution Summary Step 32" at bounding box center [391, 158] width 100 height 15
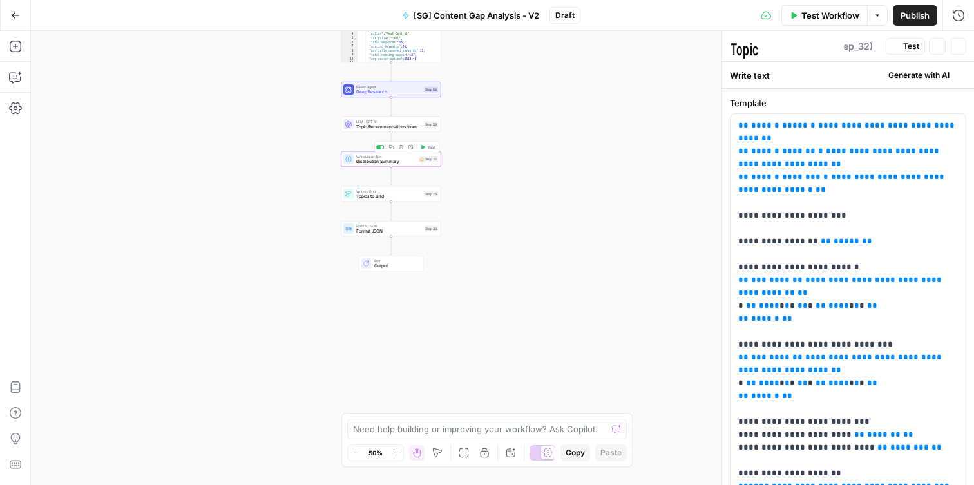
type textarea "Distribution Summary"
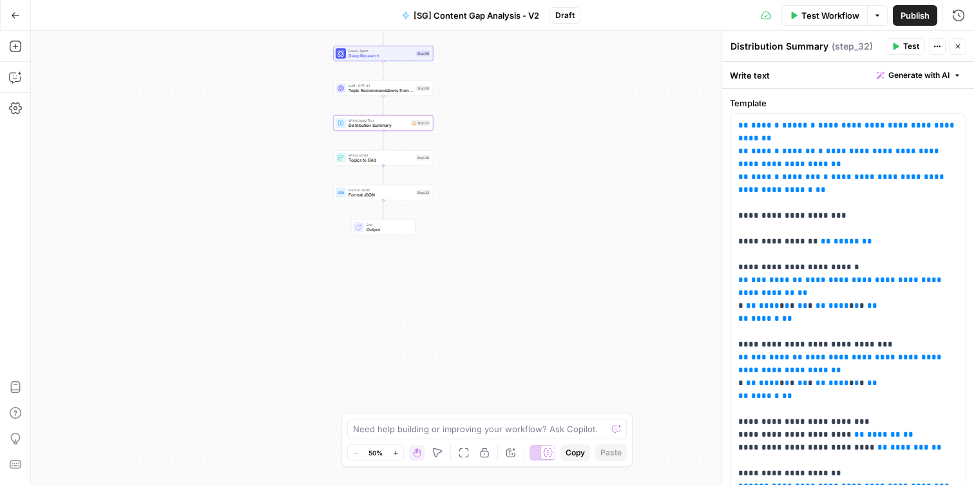
click at [392, 153] on span "Write to Grid" at bounding box center [380, 155] width 65 height 5
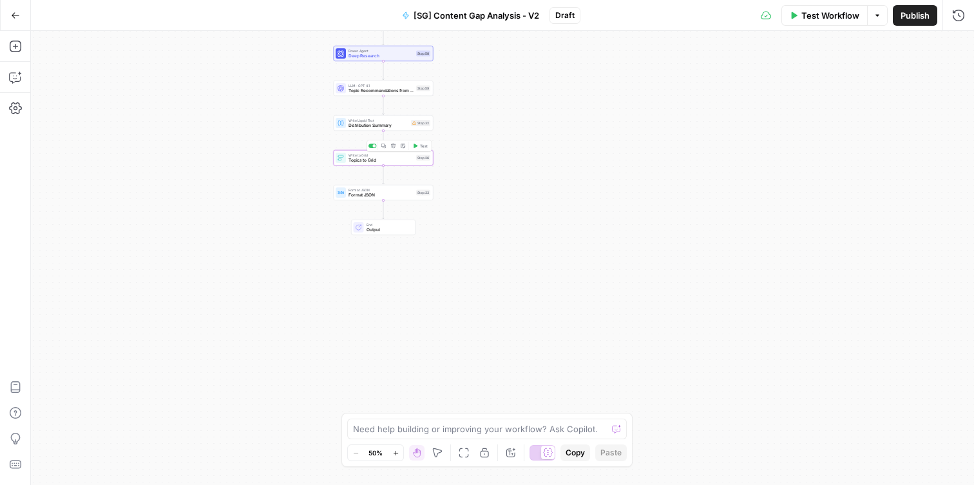
click at [385, 158] on span "Topics to Grid" at bounding box center [380, 160] width 65 height 6
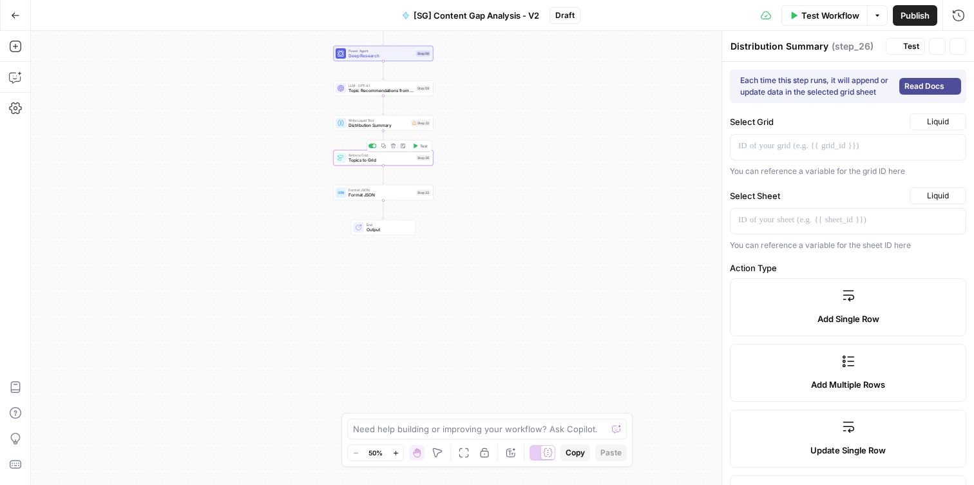
type textarea "Topics to Grid"
type input "Title"
type input "Pillar"
type input "Content Type"
type input "Journey Stage"
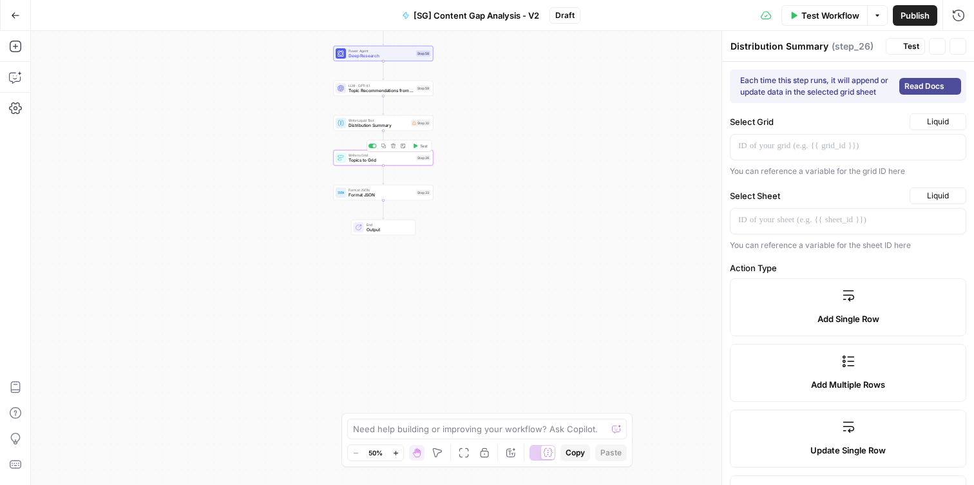
type input "Primary Keyword"
type input "Sub Pillar"
click at [790, 217] on p "*****" at bounding box center [837, 220] width 199 height 13
click at [791, 222] on p "*****" at bounding box center [837, 220] width 199 height 13
click at [689, 263] on div "Workflow Set Inputs Inputs Get Knowledge Base File Get Keyword Targets Step 13 …" at bounding box center [502, 258] width 943 height 454
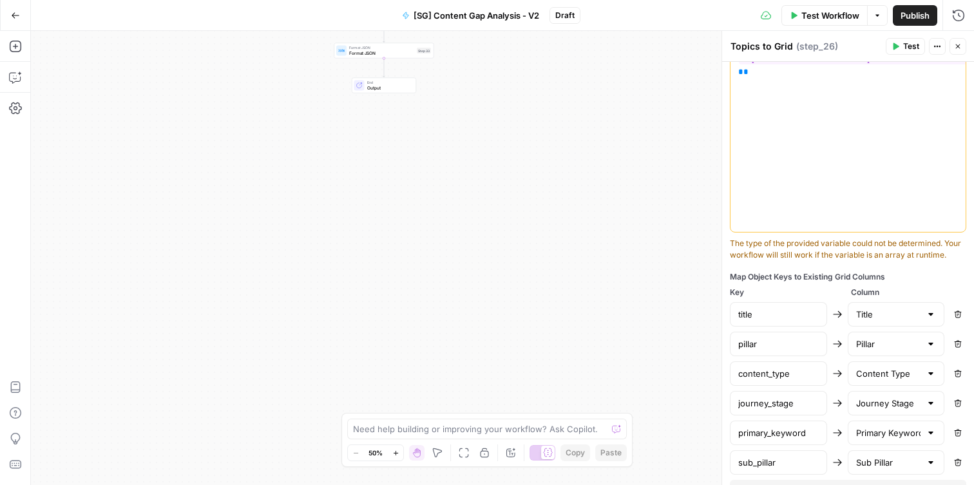
scroll to position [580, 0]
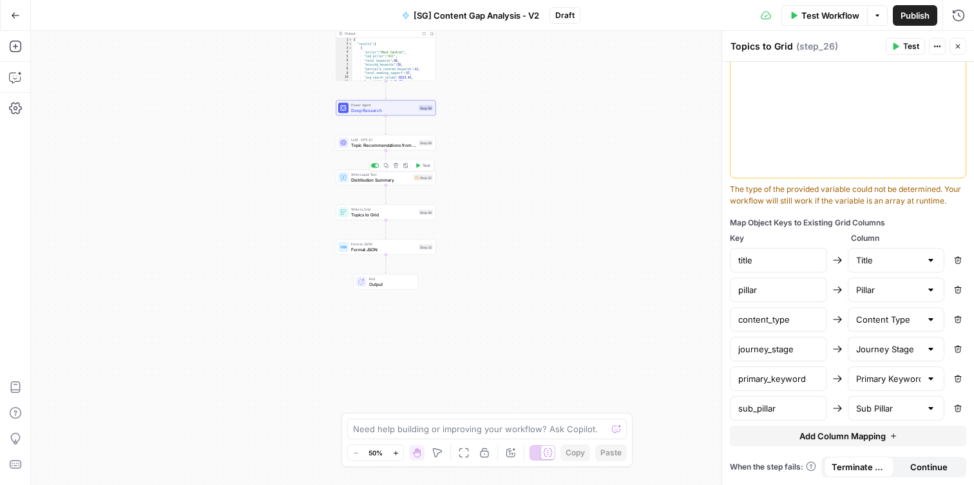
click at [398, 181] on span "Distribution Summary" at bounding box center [381, 179] width 60 height 6
click at [402, 177] on span "Distribution Summary" at bounding box center [381, 179] width 60 height 6
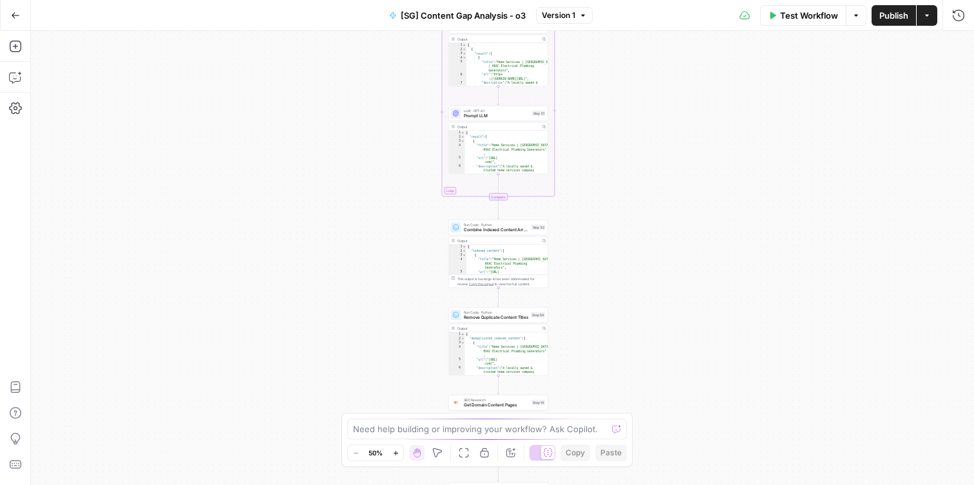
click at [471, 113] on span "Prompt LLM" at bounding box center [497, 116] width 66 height 6
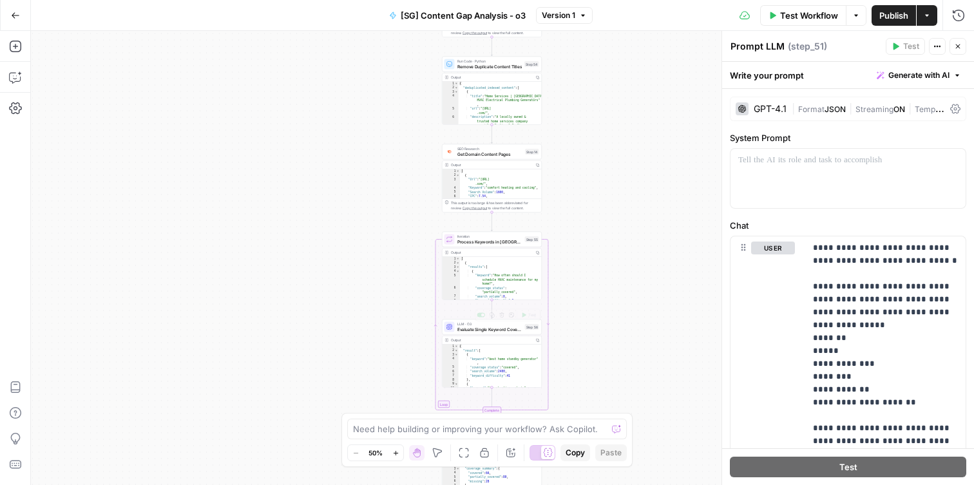
click at [480, 328] on span "Evaluate Single Keyword Coverage" at bounding box center [489, 329] width 65 height 6
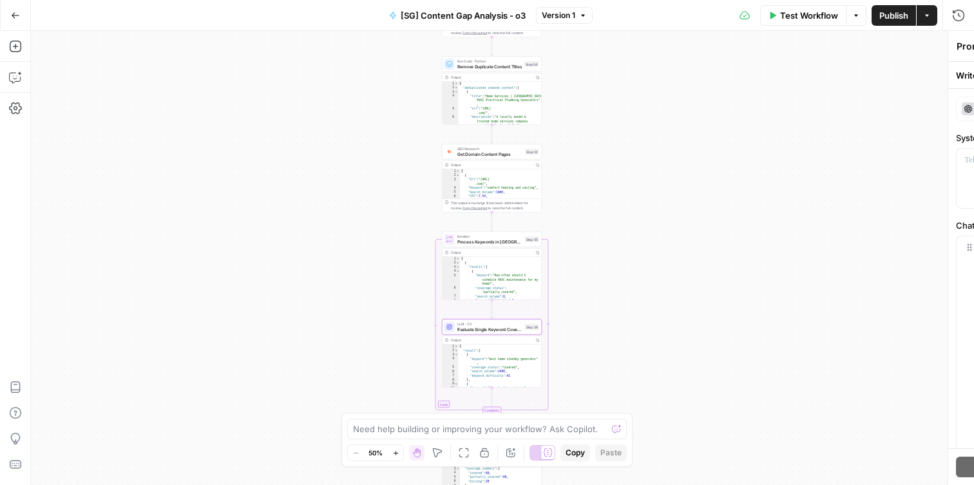
type textarea "Evaluate Single Keyword Coverage"
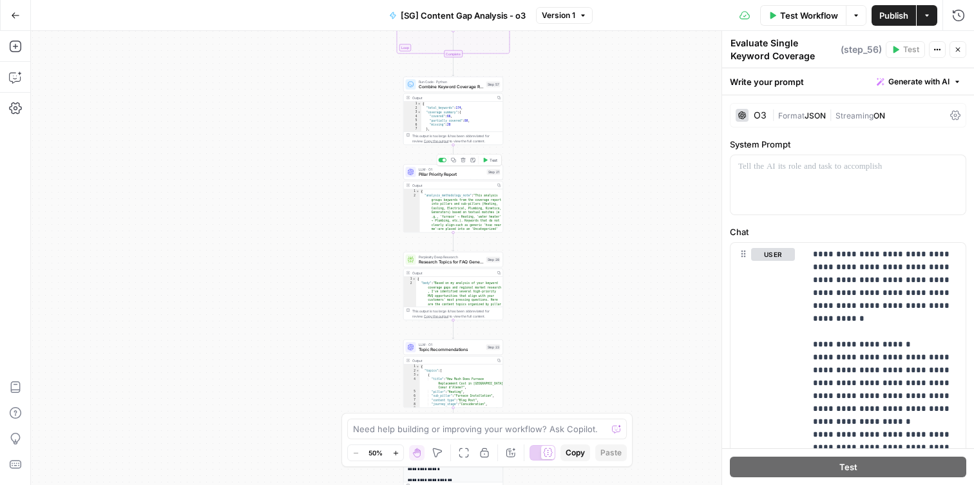
click at [435, 175] on span "Pillar Priority Report" at bounding box center [452, 174] width 66 height 6
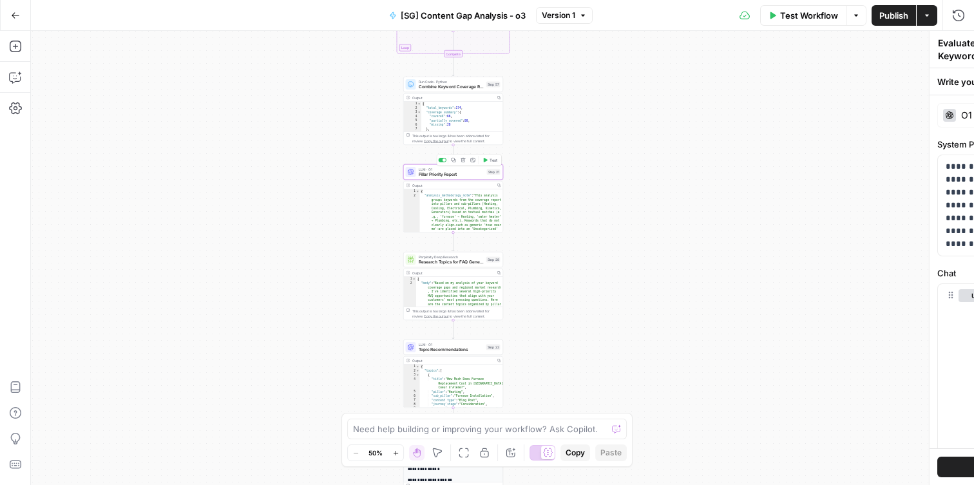
type textarea "Pillar Priority Report"
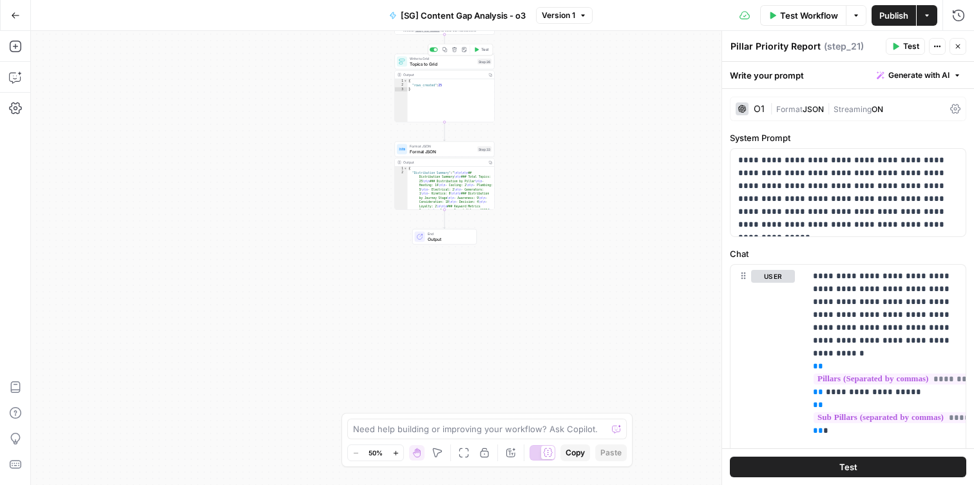
click at [418, 68] on div "Write to Grid Topics to Grid Step 26 Copy step Delete step Add Note Test" at bounding box center [445, 61] width 100 height 15
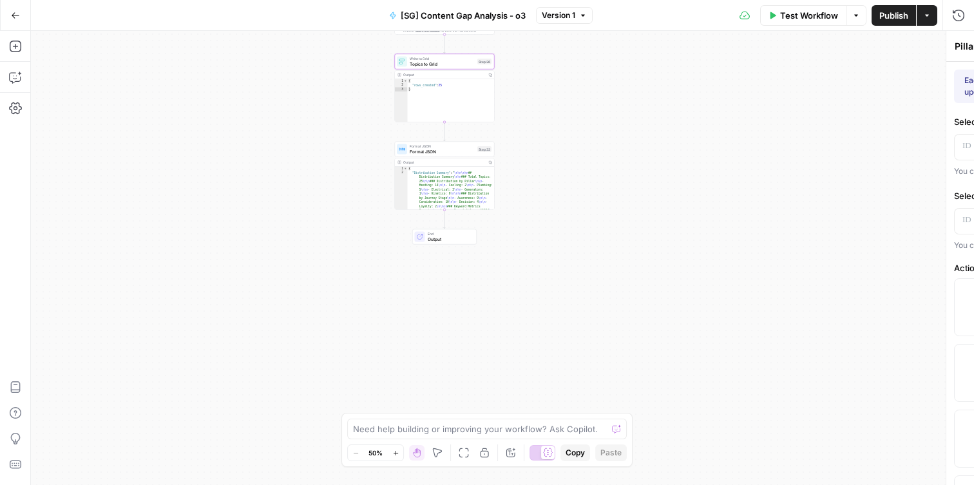
type textarea "Topics to Grid"
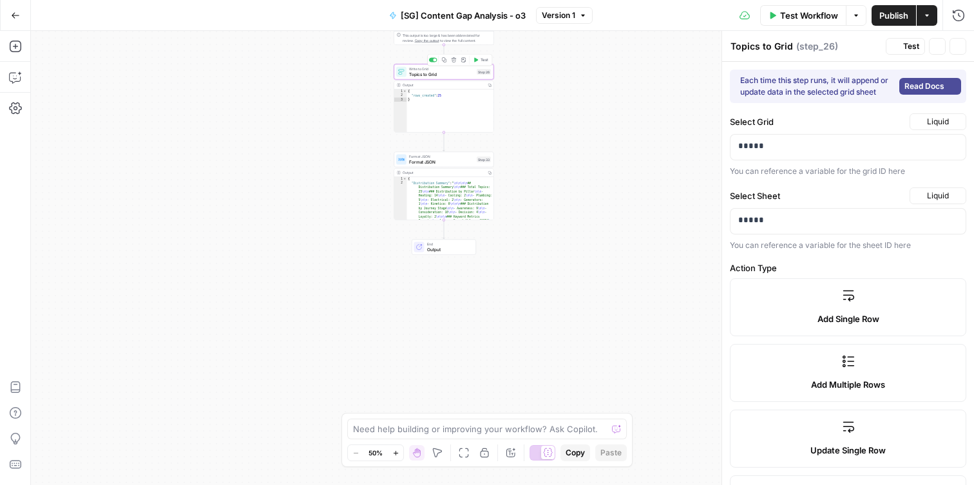
type input "Title"
type input "Pillar"
type input "Sub Pillar"
type input "Content Type"
type input "Journey Stage"
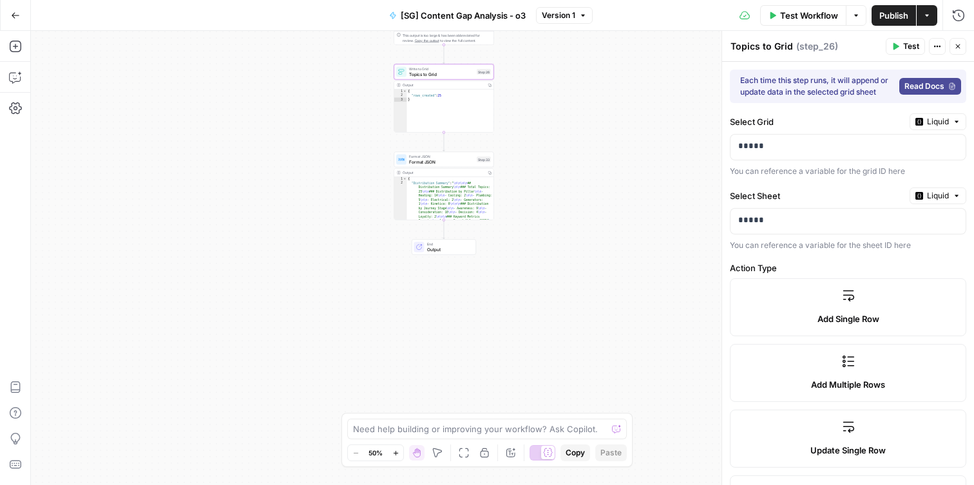
type input "Primary Keyword"
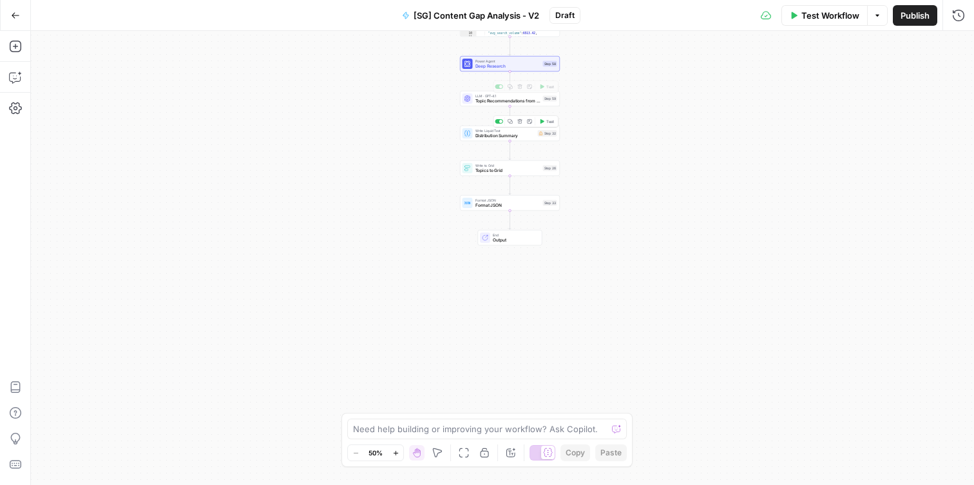
click at [499, 133] on span "Distribution Summary" at bounding box center [505, 136] width 60 height 6
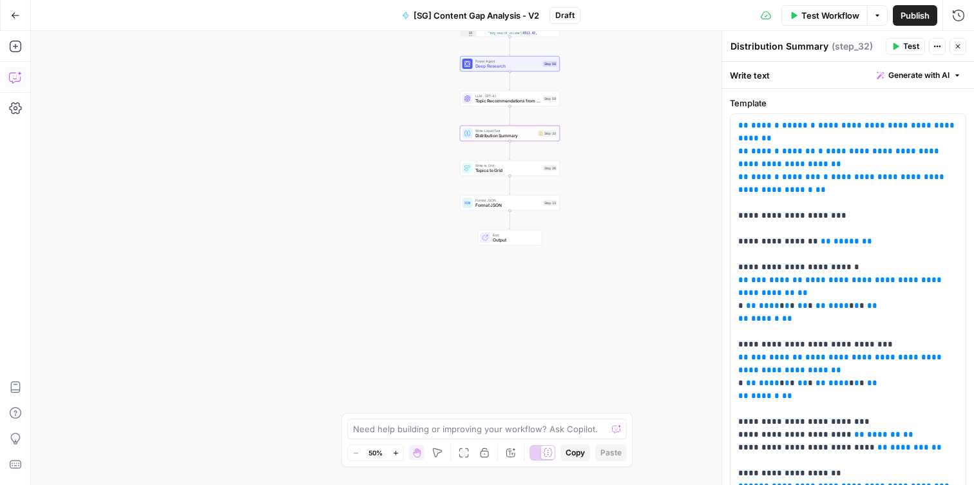
click at [20, 74] on icon "button" at bounding box center [15, 77] width 13 height 13
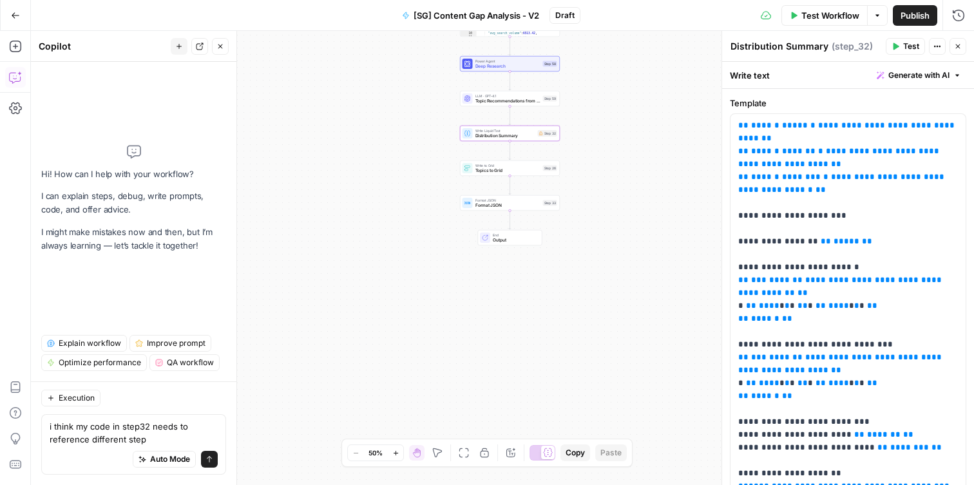
type textarea "i think my code in step32 needs to reference different steps"
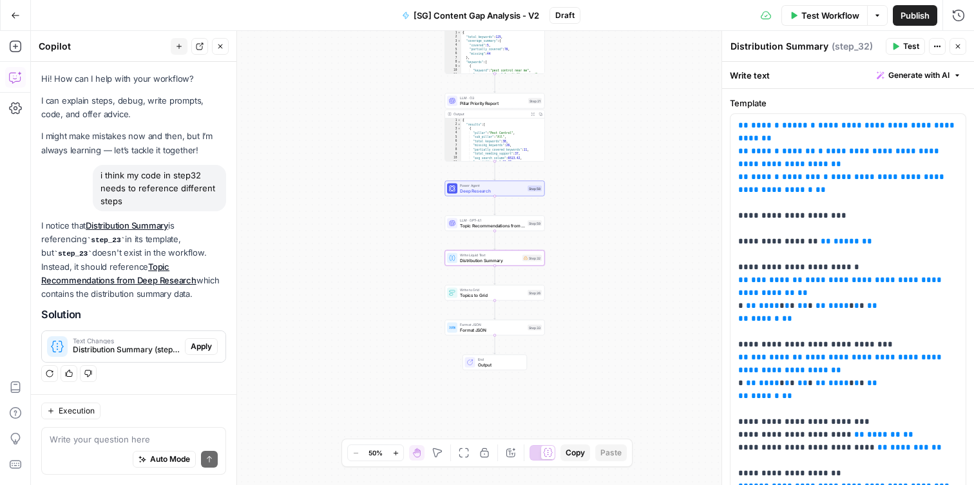
click at [206, 349] on span "Apply" at bounding box center [201, 347] width 21 height 12
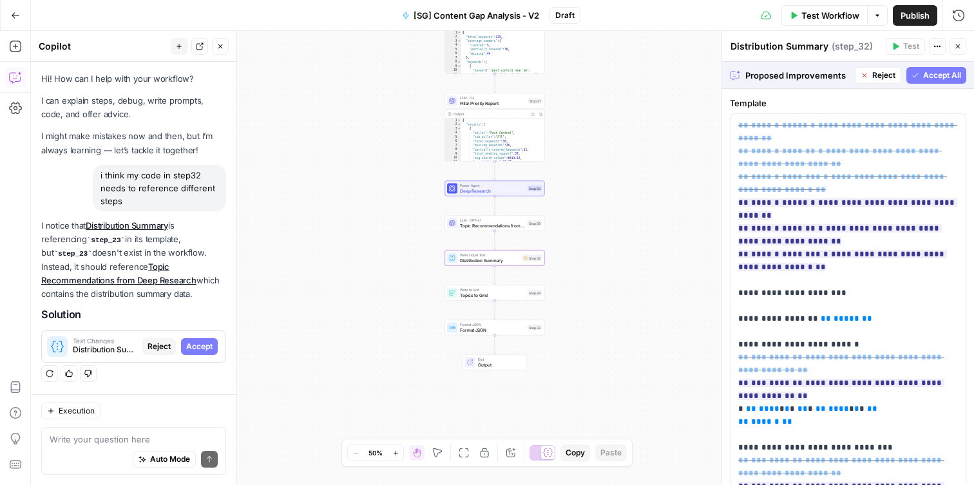
click at [200, 339] on button "Accept" at bounding box center [199, 346] width 37 height 17
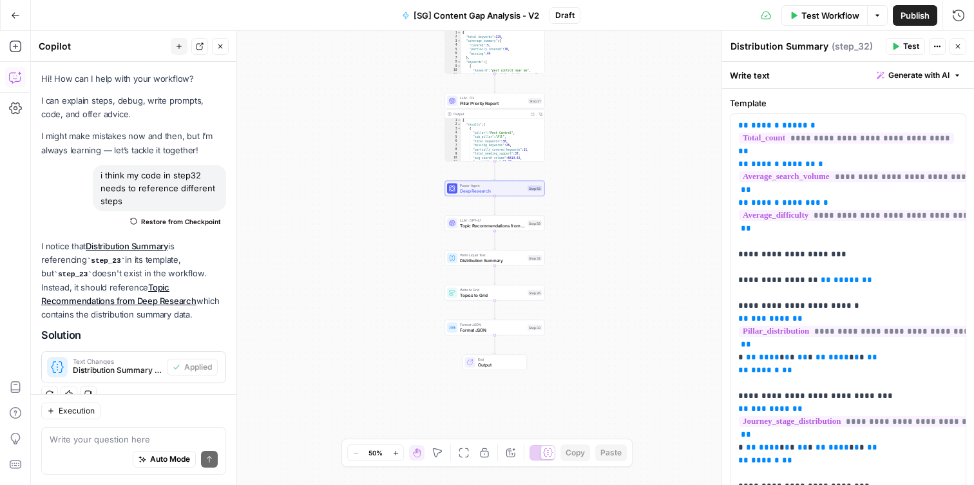
scroll to position [19, 0]
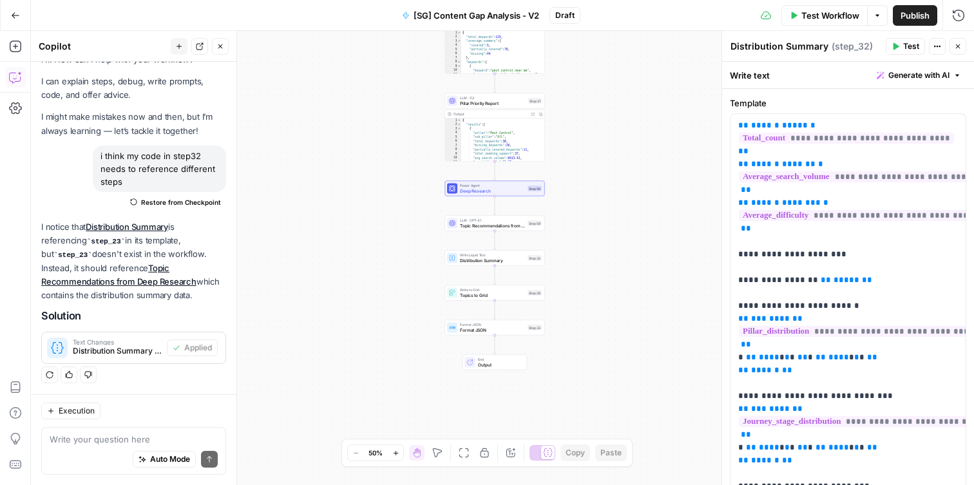
click at [819, 14] on span "Test Workflow" at bounding box center [830, 15] width 58 height 13
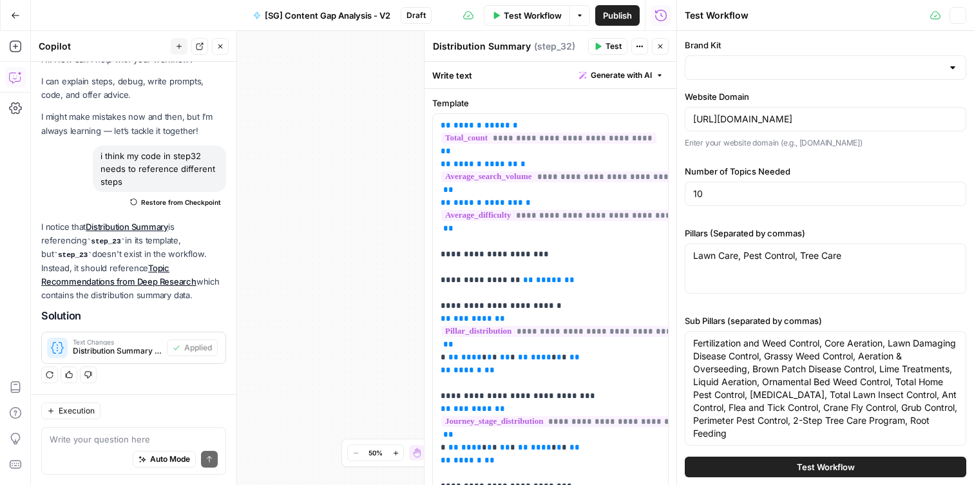
type input "Spring Green"
click at [611, 20] on span "Publish" at bounding box center [617, 15] width 29 height 13
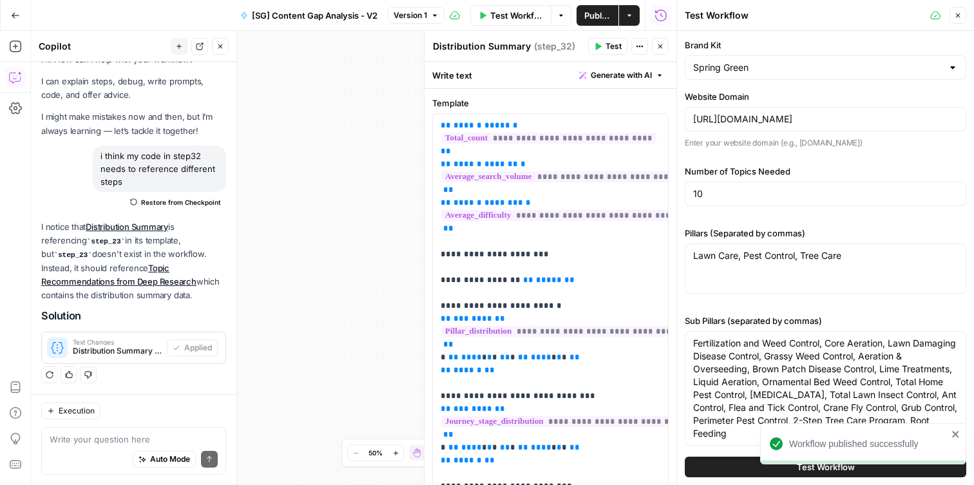
click at [13, 14] on icon "button" at bounding box center [15, 15] width 9 height 9
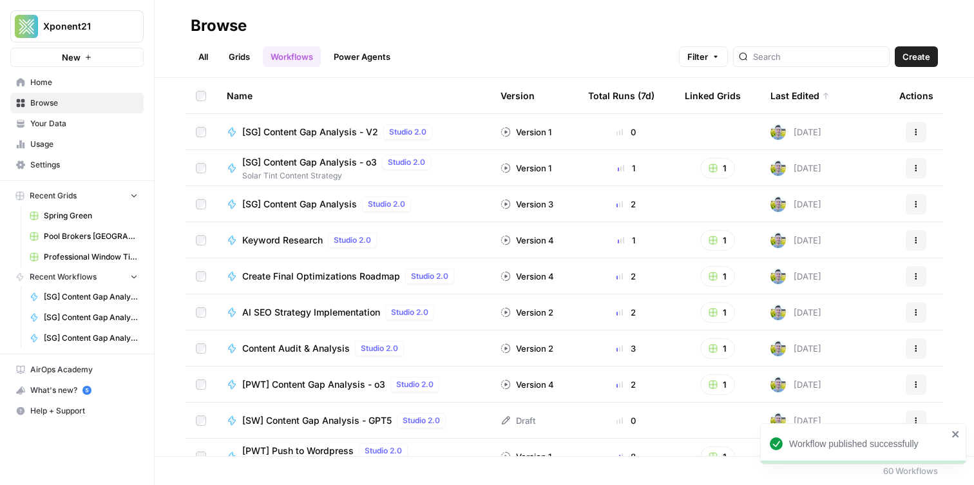
click at [246, 59] on link "Grids" at bounding box center [239, 56] width 37 height 21
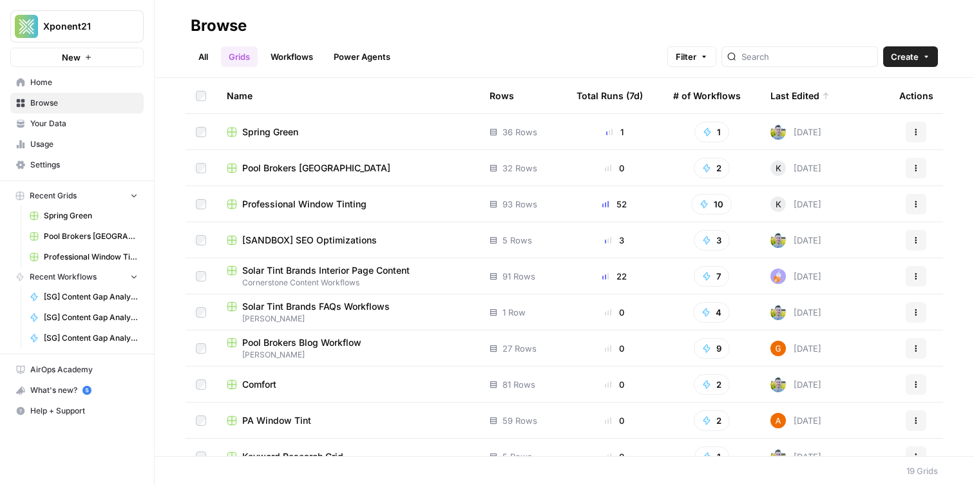
click at [267, 126] on span "Spring Green" at bounding box center [270, 132] width 56 height 13
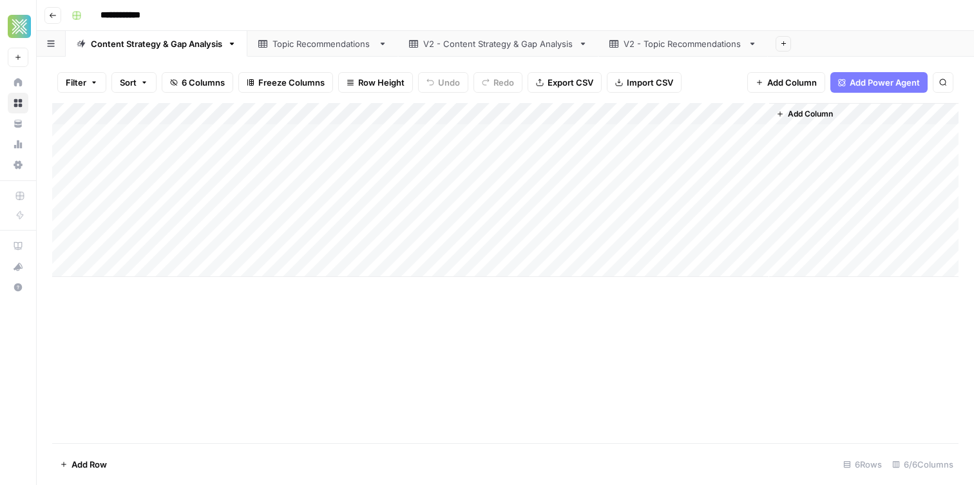
click at [441, 44] on div "V2 - Content Strategy & Gap Analysis" at bounding box center [498, 43] width 150 height 13
click at [576, 111] on span "Add Column" at bounding box center [578, 114] width 45 height 12
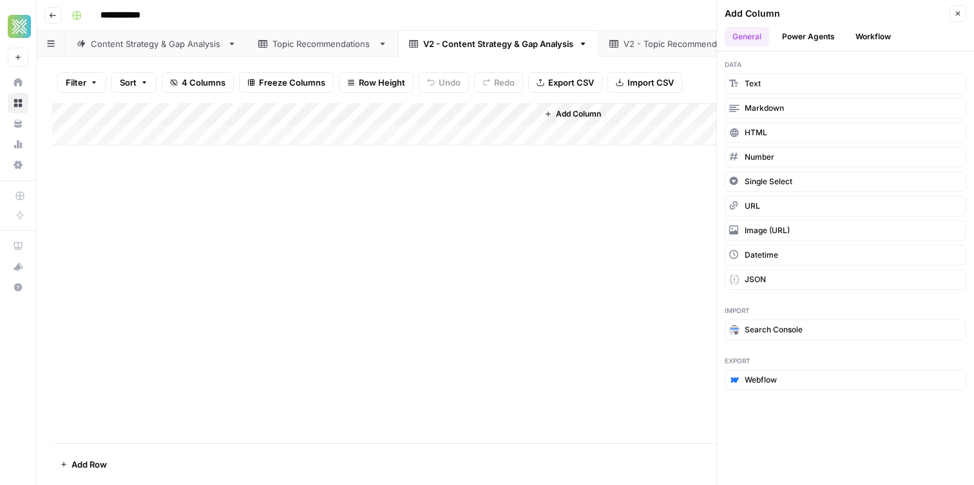
click at [865, 38] on button "Workflow" at bounding box center [873, 36] width 51 height 19
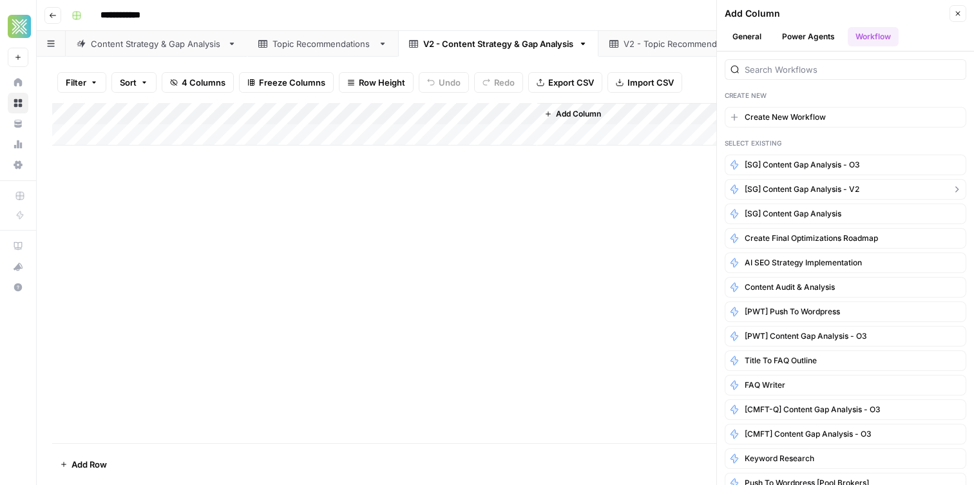
click at [797, 192] on span "[SG] Content Gap Analysis - V2" at bounding box center [802, 190] width 115 height 12
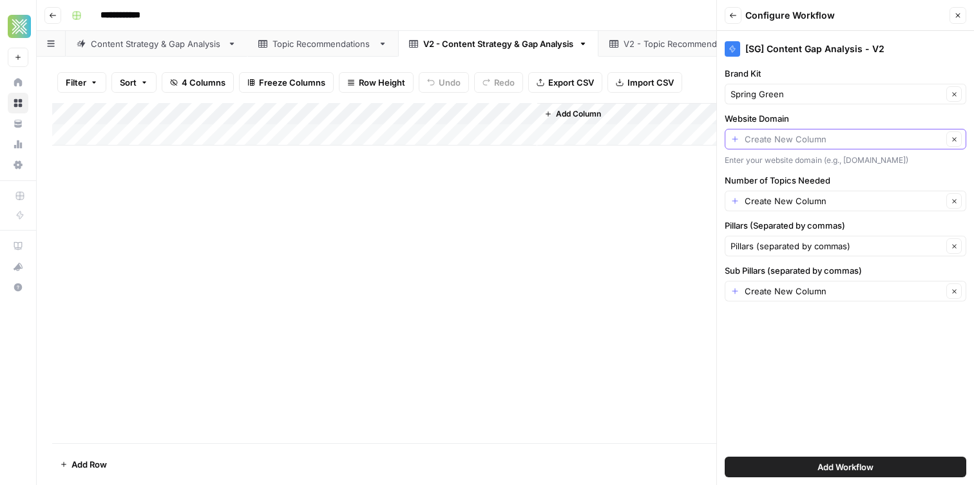
click at [797, 142] on input "Website Domain" at bounding box center [844, 139] width 198 height 13
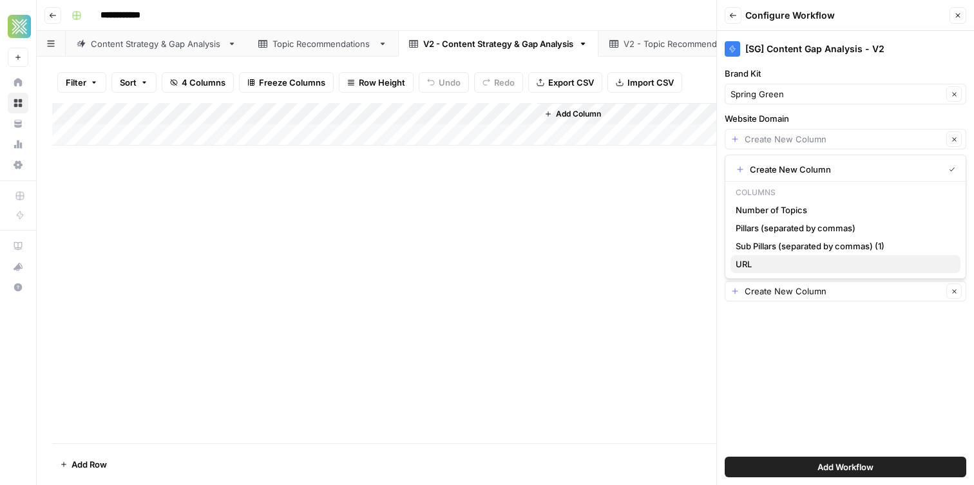
click at [766, 263] on span "URL" at bounding box center [843, 264] width 214 height 13
type input "URL"
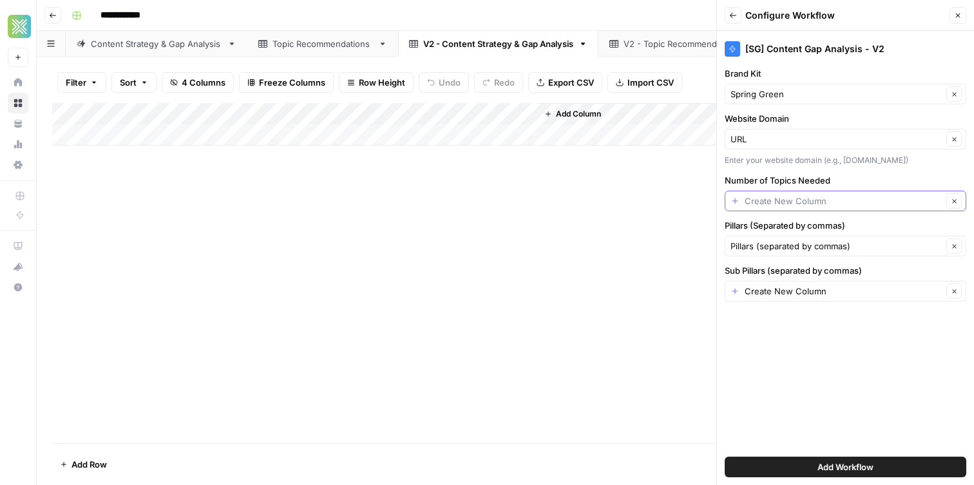
click at [801, 202] on input "Number of Topics Needed" at bounding box center [844, 201] width 198 height 13
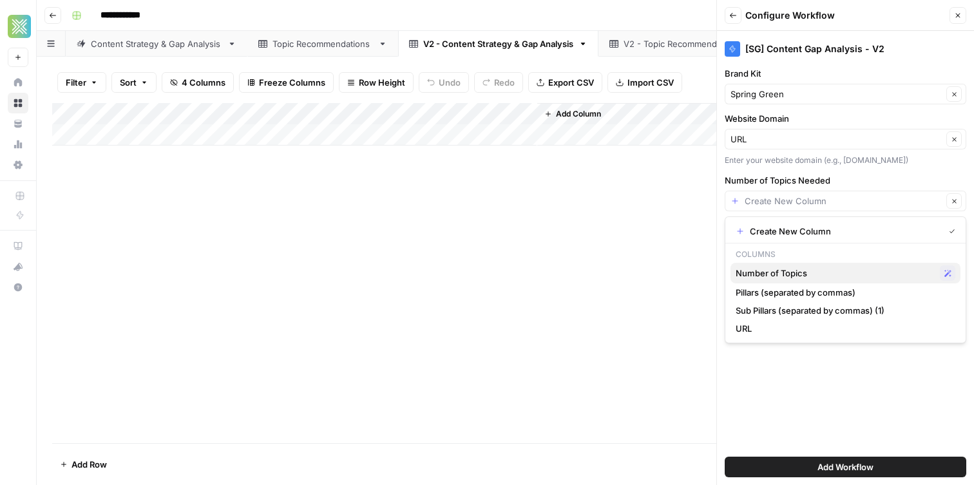
click at [805, 272] on span "Number of Topics" at bounding box center [835, 273] width 199 height 13
type input "Number of Topics"
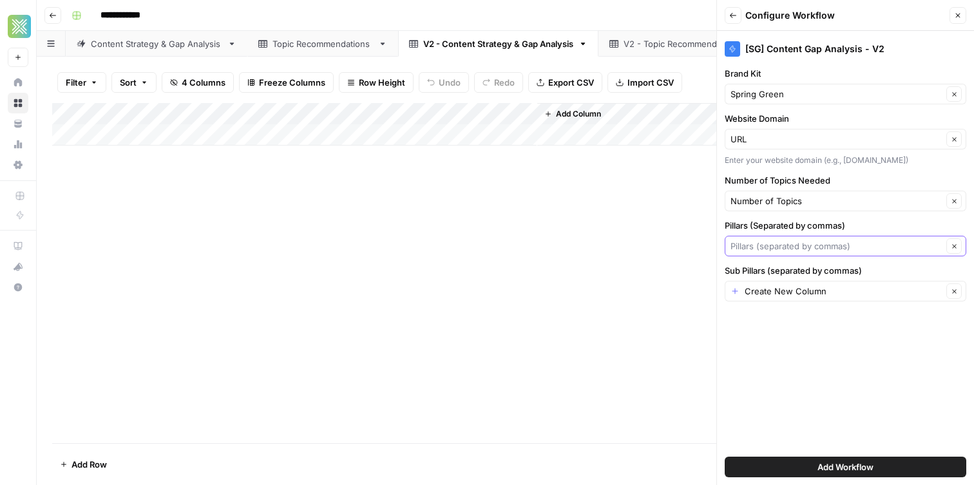
click at [806, 243] on input "Pillars (Separated by commas)" at bounding box center [836, 246] width 212 height 13
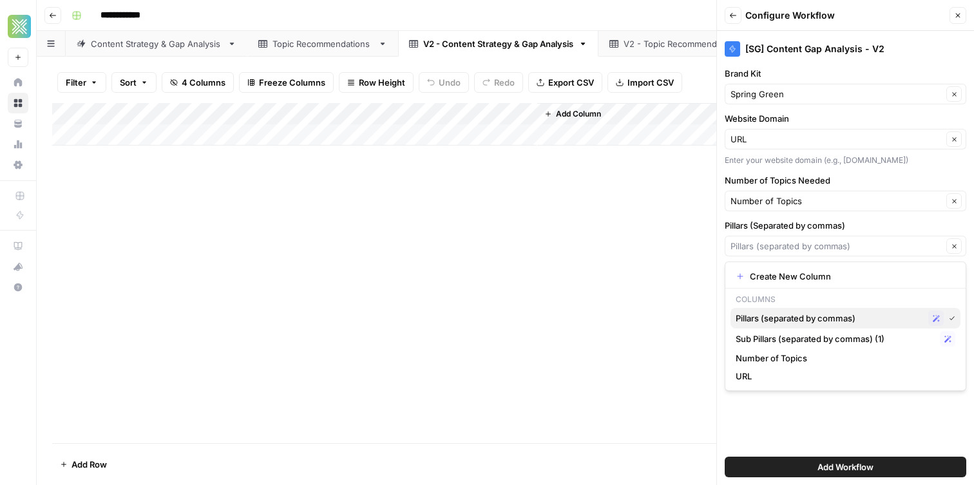
click at [799, 318] on span "Pillars (separated by commas)" at bounding box center [829, 318] width 187 height 13
type input "Pillars (separated by commas)"
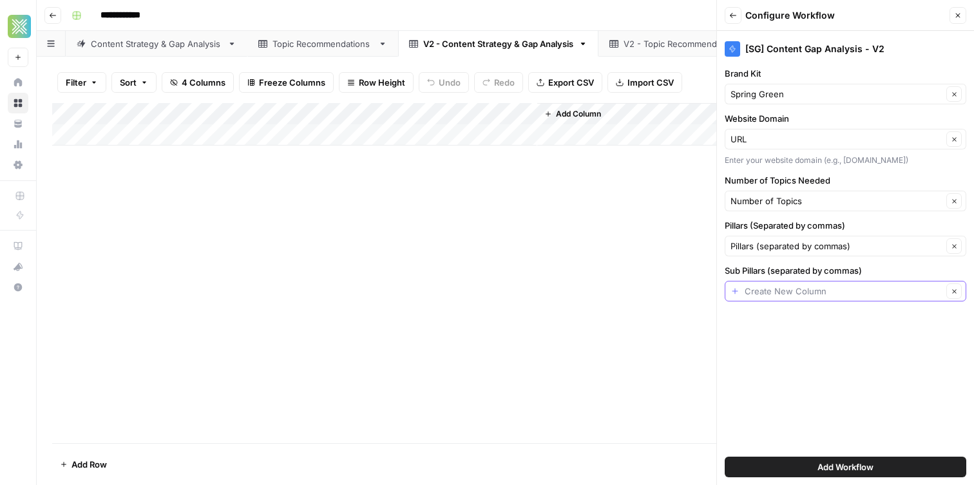
click at [799, 292] on input "Sub Pillars (separated by commas)" at bounding box center [844, 291] width 198 height 13
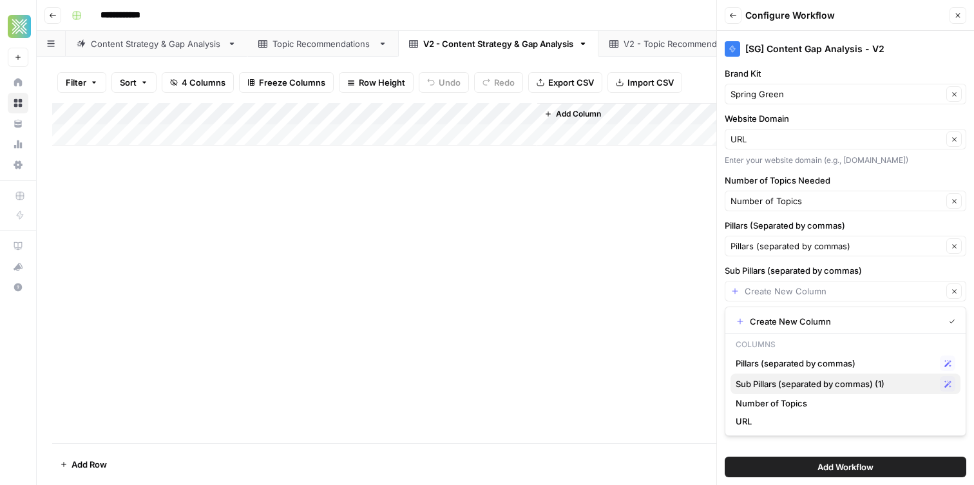
click at [797, 381] on span "Sub Pillars (separated by commas) (1)" at bounding box center [835, 383] width 199 height 13
type input "Sub Pillars (separated by commas) (1)"
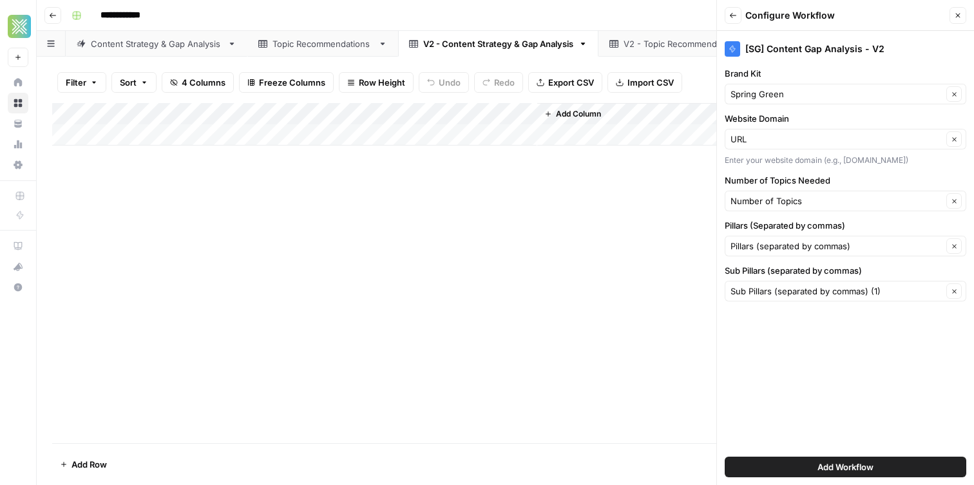
click at [799, 466] on button "Add Workflow" at bounding box center [846, 467] width 242 height 21
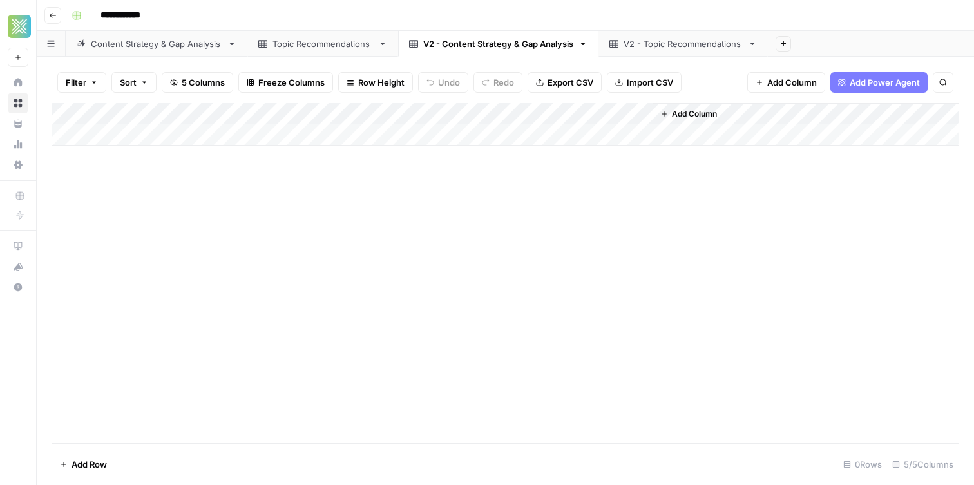
click at [175, 32] on link "Content Strategy & Gap Analysis" at bounding box center [157, 44] width 182 height 26
drag, startPoint x: 134, startPoint y: 137, endPoint x: 435, endPoint y: 143, distance: 301.5
click at [435, 143] on div "Add Column" at bounding box center [505, 190] width 906 height 174
click at [508, 50] on link "V2 - Content Strategy & Gap Analysis" at bounding box center [498, 44] width 200 height 26
click at [144, 138] on div "Add Column" at bounding box center [505, 124] width 906 height 43
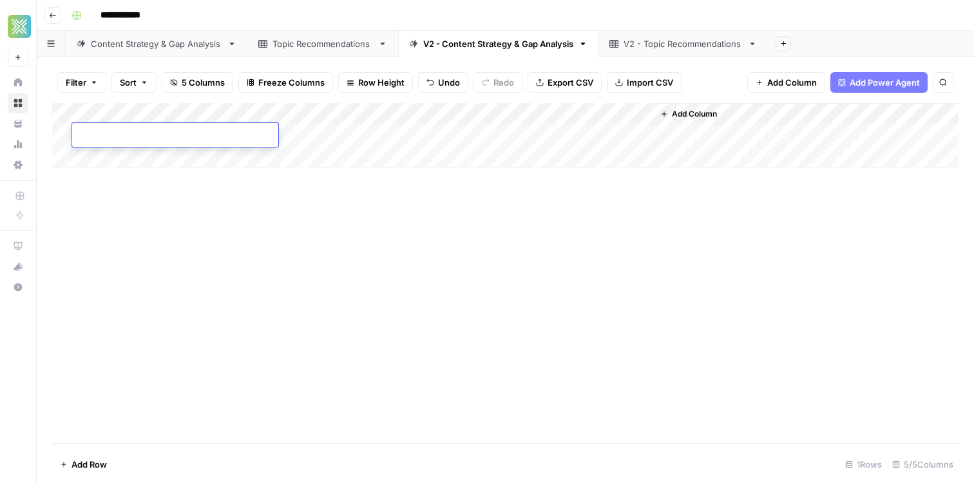
type textarea "**********"
click at [196, 223] on div "Add Column" at bounding box center [505, 273] width 906 height 340
click at [235, 272] on div "Add Column" at bounding box center [505, 273] width 906 height 340
click at [166, 163] on div "Add Column" at bounding box center [505, 135] width 906 height 64
click at [260, 176] on div "Add Column" at bounding box center [505, 146] width 906 height 86
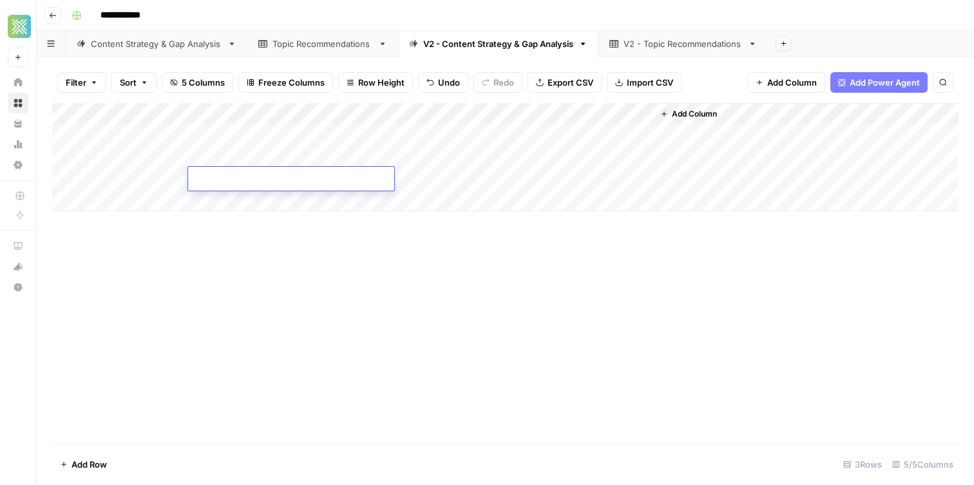
click at [180, 146] on div "Add Column" at bounding box center [505, 157] width 906 height 108
click at [167, 136] on div "Add Column" at bounding box center [505, 157] width 906 height 108
click at [330, 132] on div "Add Column" at bounding box center [505, 157] width 906 height 108
click at [305, 112] on div "Add Column" at bounding box center [505, 157] width 906 height 108
click at [254, 110] on div "Add Column" at bounding box center [505, 157] width 906 height 108
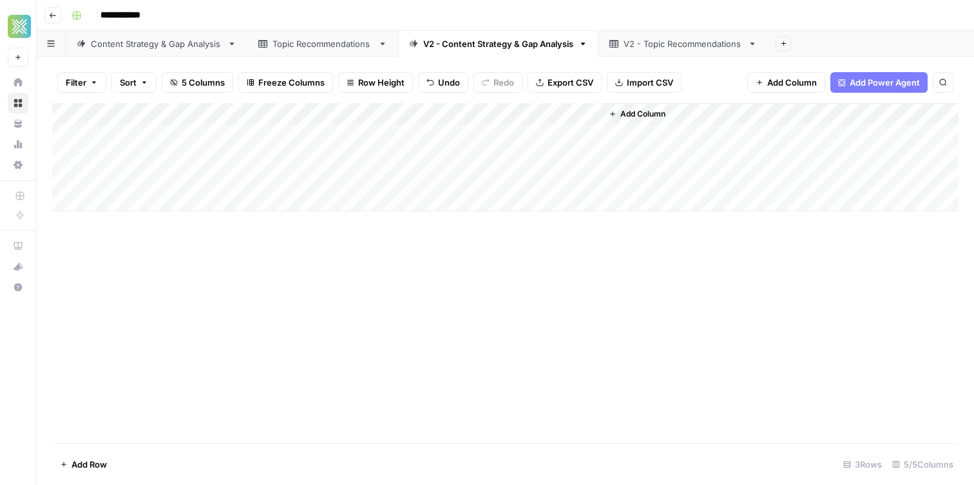
click at [254, 110] on div "Add Column" at bounding box center [505, 157] width 906 height 108
click at [234, 137] on div "Add Column" at bounding box center [505, 157] width 906 height 108
click at [255, 125] on div "Add Column" at bounding box center [505, 157] width 906 height 108
click at [288, 246] on div "Add Column" at bounding box center [505, 273] width 906 height 340
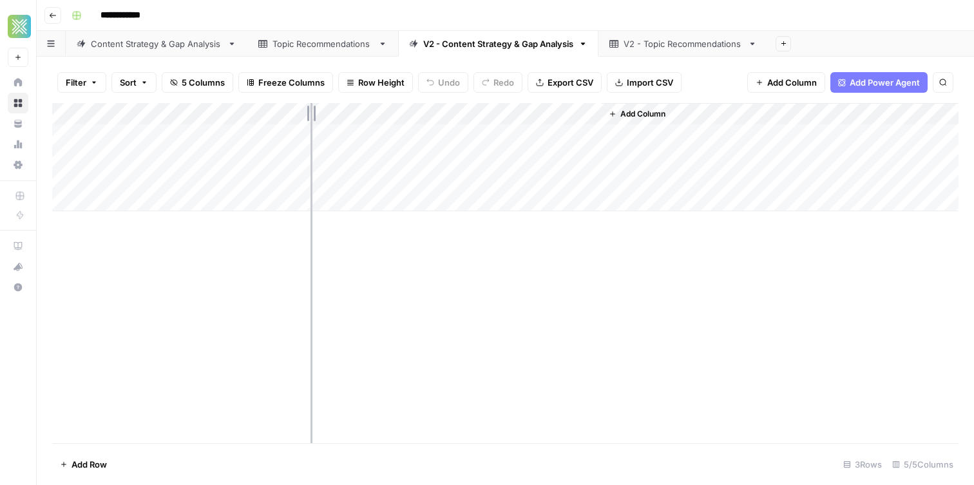
drag, startPoint x: 255, startPoint y: 111, endPoint x: 310, endPoint y: 112, distance: 55.4
click at [310, 112] on div "Add Column" at bounding box center [505, 157] width 906 height 108
click at [244, 136] on div "Add Column" at bounding box center [505, 157] width 906 height 108
drag, startPoint x: 294, startPoint y: 136, endPoint x: 392, endPoint y: 141, distance: 97.4
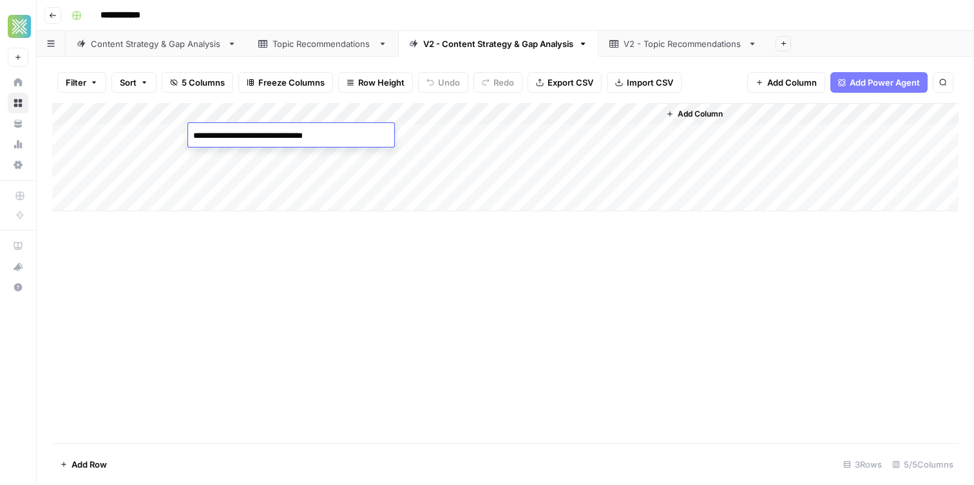
click at [392, 141] on textarea "**********" at bounding box center [291, 136] width 206 height 18
type textarea "**********"
click at [593, 133] on div "Add Column" at bounding box center [505, 157] width 906 height 108
